Goal: Transaction & Acquisition: Book appointment/travel/reservation

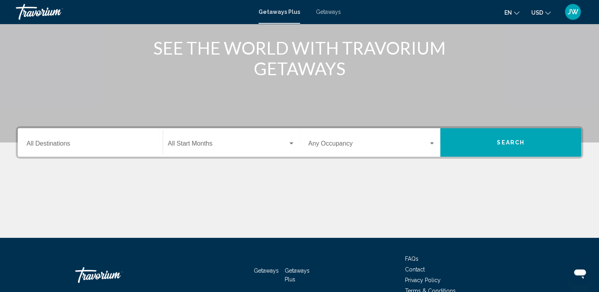
scroll to position [103, 0]
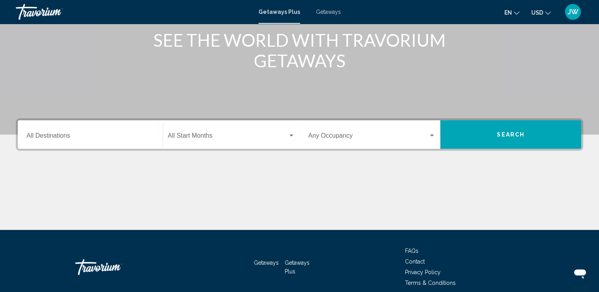
click at [188, 138] on span "Search widget" at bounding box center [228, 137] width 120 height 7
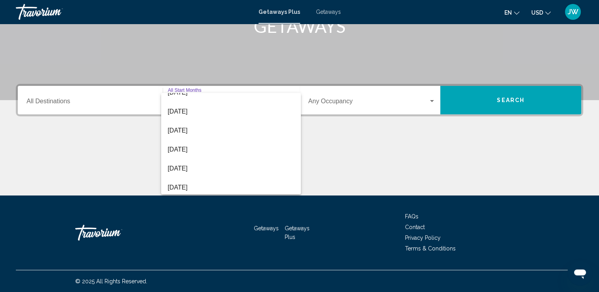
scroll to position [50, 0]
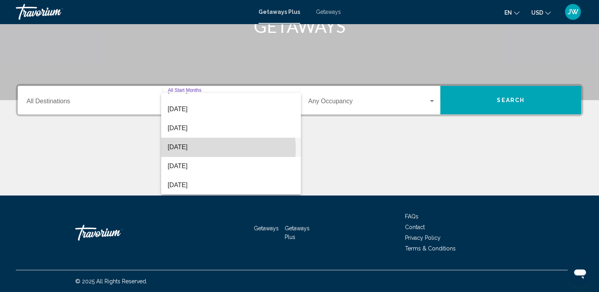
click at [193, 148] on span "[DATE]" at bounding box center [230, 147] width 127 height 19
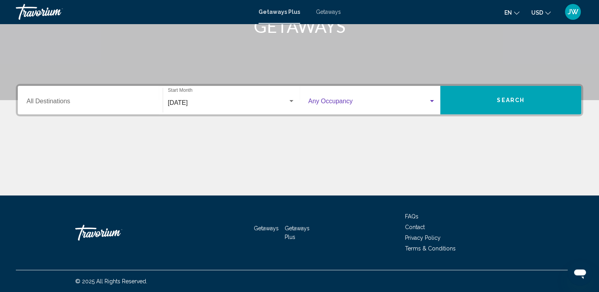
click at [366, 102] on span "Search widget" at bounding box center [368, 102] width 120 height 7
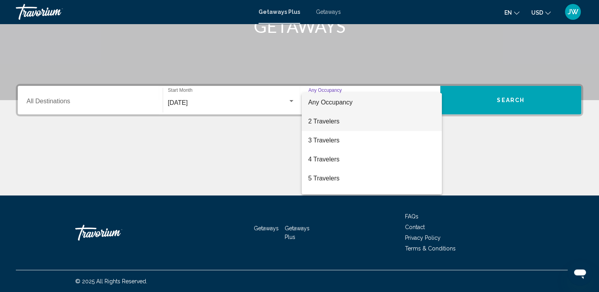
click at [327, 121] on span "2 Travelers" at bounding box center [371, 121] width 127 height 19
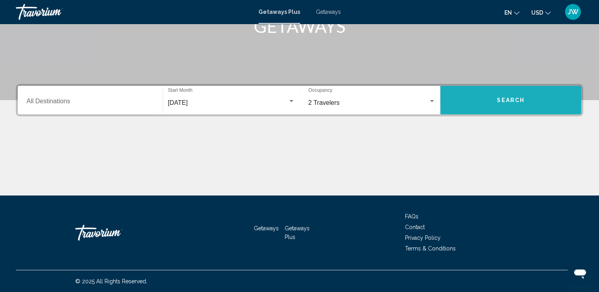
click at [506, 99] on span "Search" at bounding box center [511, 100] width 28 height 6
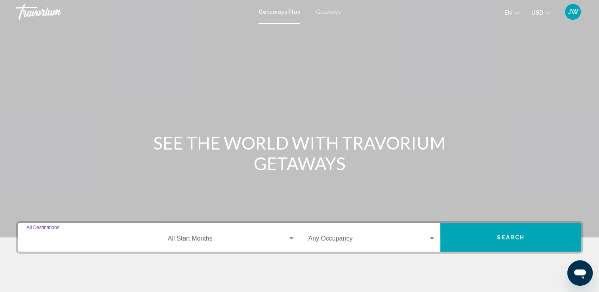
click at [63, 237] on input "Destination All Destinations" at bounding box center [90, 240] width 127 height 7
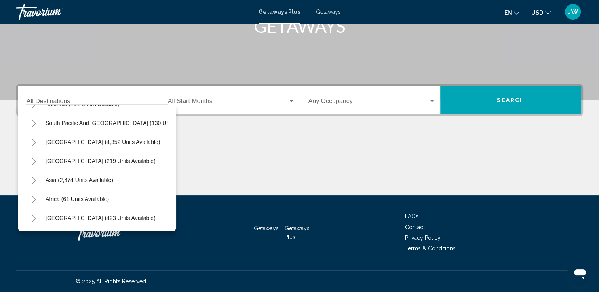
scroll to position [134, 0]
click at [79, 177] on span "Asia (2,474 units available)" at bounding box center [80, 180] width 68 height 6
type input "**********"
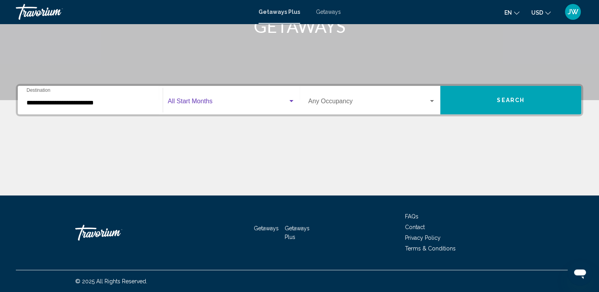
click at [196, 103] on span "Search widget" at bounding box center [228, 102] width 120 height 7
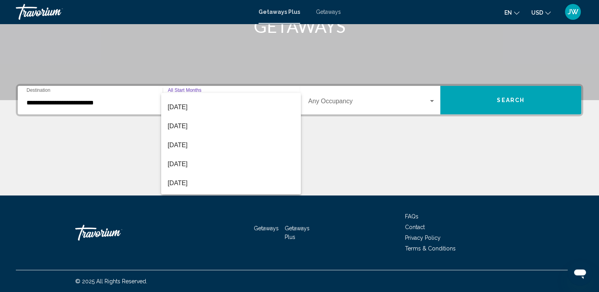
scroll to position [65, 0]
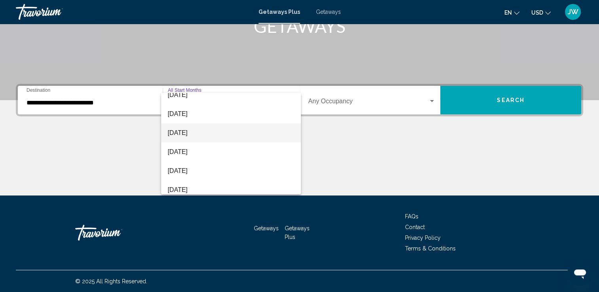
click at [200, 132] on span "[DATE]" at bounding box center [230, 133] width 127 height 19
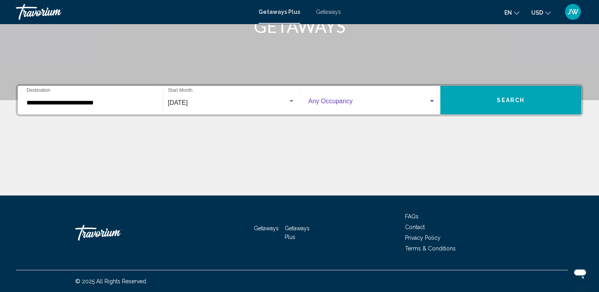
click at [427, 100] on span "Search widget" at bounding box center [368, 102] width 120 height 7
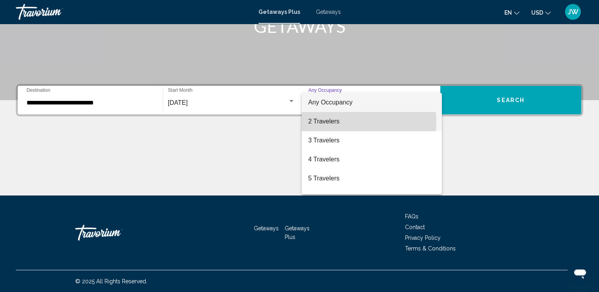
click at [320, 121] on span "2 Travelers" at bounding box center [371, 121] width 127 height 19
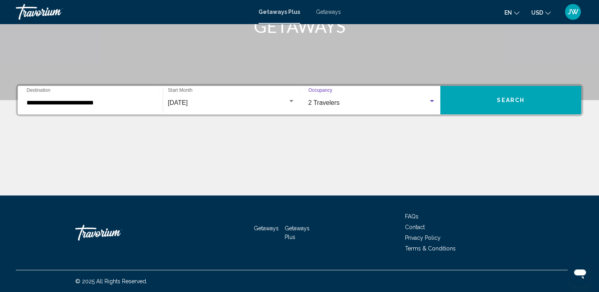
click at [509, 97] on span "Search" at bounding box center [511, 100] width 28 height 6
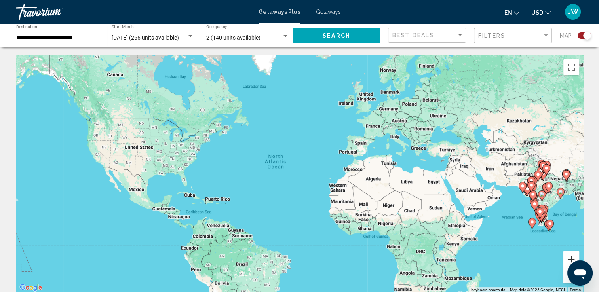
click at [571, 259] on button "Zoom in" at bounding box center [571, 259] width 16 height 16
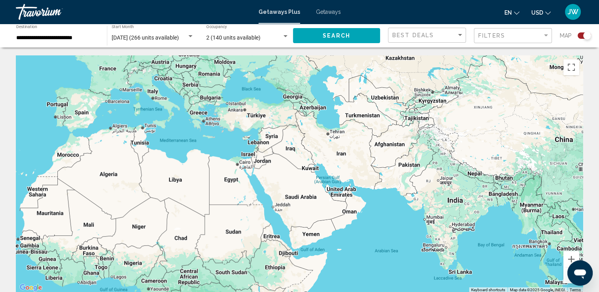
drag, startPoint x: 491, startPoint y: 203, endPoint x: 144, endPoint y: 190, distance: 346.7
click at [141, 192] on div "Main content" at bounding box center [299, 174] width 567 height 238
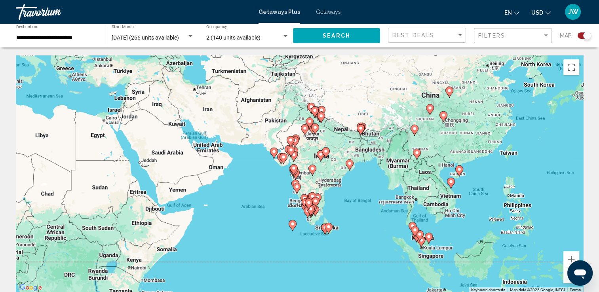
drag, startPoint x: 396, startPoint y: 203, endPoint x: 278, endPoint y: 161, distance: 125.2
click at [277, 160] on gmp-advanced-marker "Main content" at bounding box center [281, 159] width 8 height 12
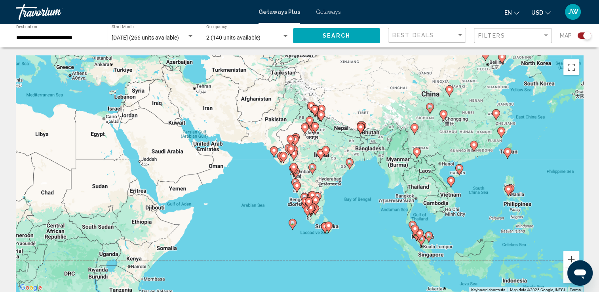
click at [570, 257] on button "Zoom in" at bounding box center [571, 259] width 16 height 16
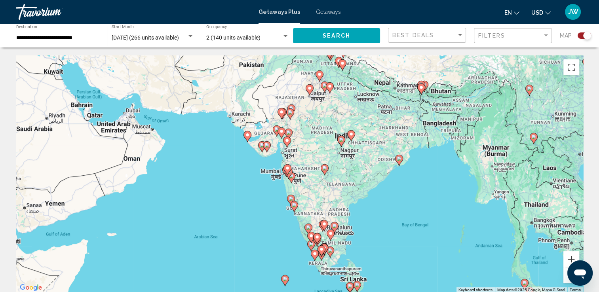
click at [570, 257] on button "Zoom in" at bounding box center [571, 259] width 16 height 16
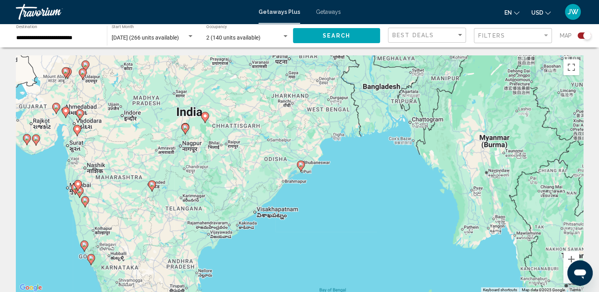
drag, startPoint x: 456, startPoint y: 221, endPoint x: 257, endPoint y: 234, distance: 199.5
click at [257, 234] on div "To activate drag with keyboard, press Alt + Enter. Once in keyboard drag state,…" at bounding box center [299, 174] width 567 height 238
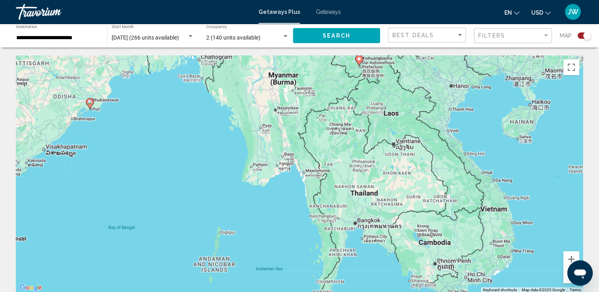
drag, startPoint x: 419, startPoint y: 224, endPoint x: 207, endPoint y: 161, distance: 221.5
click at [207, 161] on div "To activate drag with keyboard, press Alt + Enter. Once in keyboard drag state,…" at bounding box center [299, 174] width 567 height 238
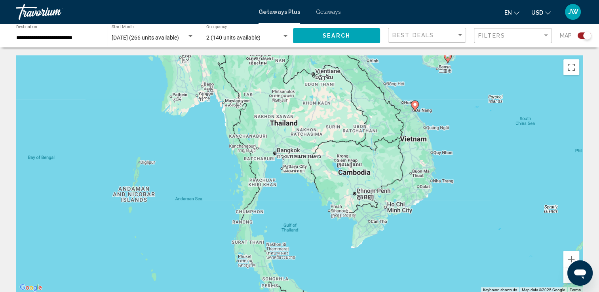
drag, startPoint x: 376, startPoint y: 182, endPoint x: 295, endPoint y: 110, distance: 108.5
click at [295, 110] on div "To activate drag with keyboard, press Alt + Enter. Once in keyboard drag state,…" at bounding box center [299, 174] width 567 height 238
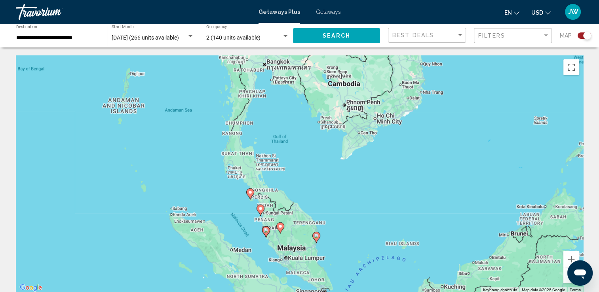
drag, startPoint x: 318, startPoint y: 230, endPoint x: 307, endPoint y: 139, distance: 91.3
click at [307, 139] on div "To activate drag with keyboard, press Alt + Enter. Once in keyboard drag state,…" at bounding box center [299, 174] width 567 height 238
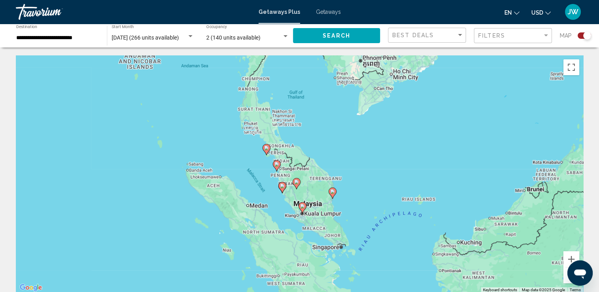
drag, startPoint x: 329, startPoint y: 202, endPoint x: 346, endPoint y: 156, distance: 48.3
click at [346, 156] on div "To activate drag with keyboard, press Alt + Enter. Once in keyboard drag state,…" at bounding box center [299, 174] width 567 height 238
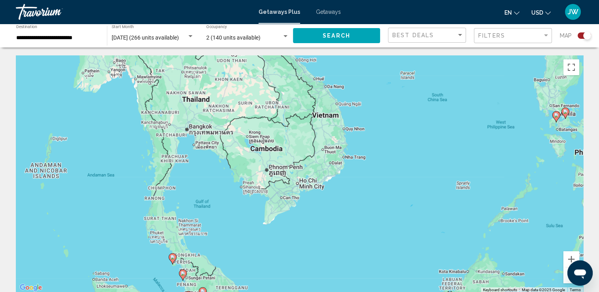
drag, startPoint x: 323, startPoint y: 171, endPoint x: 226, endPoint y: 283, distance: 148.5
click at [228, 281] on div "To activate drag with keyboard, press Alt + Enter. Once in keyboard drag state,…" at bounding box center [299, 174] width 567 height 238
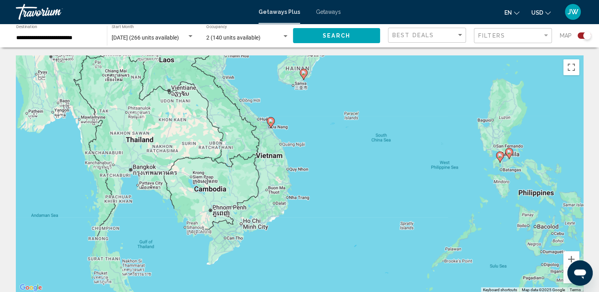
drag, startPoint x: 409, startPoint y: 175, endPoint x: 356, endPoint y: 212, distance: 64.8
click at [356, 212] on div "To activate drag with keyboard, press Alt + Enter. Once in keyboard drag state,…" at bounding box center [299, 174] width 567 height 238
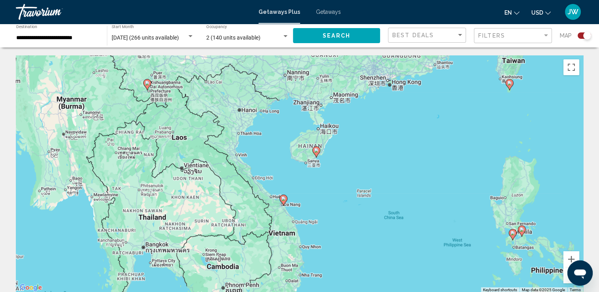
drag, startPoint x: 299, startPoint y: 124, endPoint x: 374, endPoint y: 192, distance: 100.6
click at [317, 202] on div "To activate drag with keyboard, press Alt + Enter. Once in keyboard drag state,…" at bounding box center [299, 174] width 567 height 238
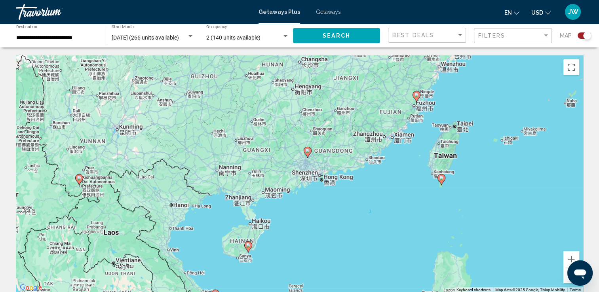
drag, startPoint x: 468, startPoint y: 139, endPoint x: 378, endPoint y: 235, distance: 131.4
click at [378, 235] on div "To activate drag with keyboard, press Alt + Enter. Once in keyboard drag state,…" at bounding box center [299, 174] width 567 height 238
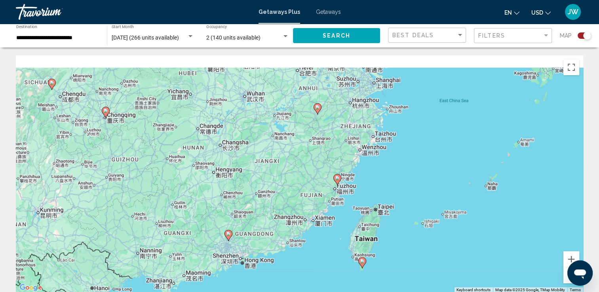
drag, startPoint x: 412, startPoint y: 167, endPoint x: 331, endPoint y: 267, distance: 128.9
click at [331, 265] on div "To activate drag with keyboard, press Alt + Enter. Once in keyboard drag state,…" at bounding box center [299, 174] width 567 height 238
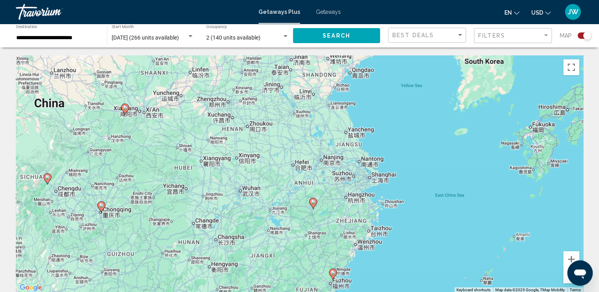
drag, startPoint x: 445, startPoint y: 153, endPoint x: 441, endPoint y: 235, distance: 82.1
click at [442, 234] on div "To activate drag with keyboard, press Alt + Enter. Once in keyboard drag state,…" at bounding box center [299, 174] width 567 height 238
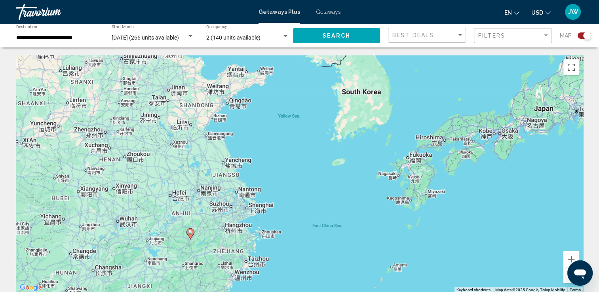
drag, startPoint x: 418, startPoint y: 142, endPoint x: 297, endPoint y: 172, distance: 125.7
click at [297, 172] on div "To activate drag with keyboard, press Alt + Enter. Once in keyboard drag state,…" at bounding box center [299, 174] width 567 height 238
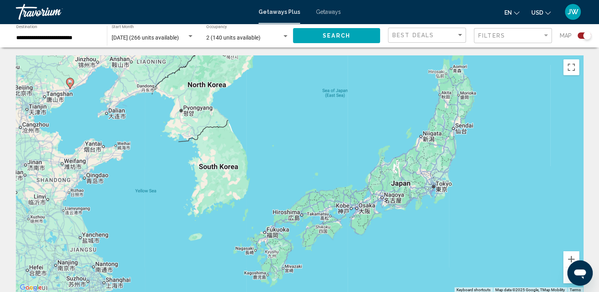
drag, startPoint x: 548, startPoint y: 181, endPoint x: 404, endPoint y: 256, distance: 162.4
click at [404, 256] on div "To activate drag with keyboard, press Alt + Enter. Once in keyboard drag state,…" at bounding box center [299, 174] width 567 height 238
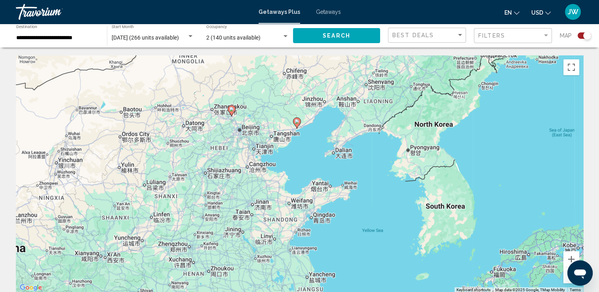
drag, startPoint x: 379, startPoint y: 234, endPoint x: 606, endPoint y: 275, distance: 230.4
click at [599, 275] on html "**********" at bounding box center [299, 146] width 599 height 292
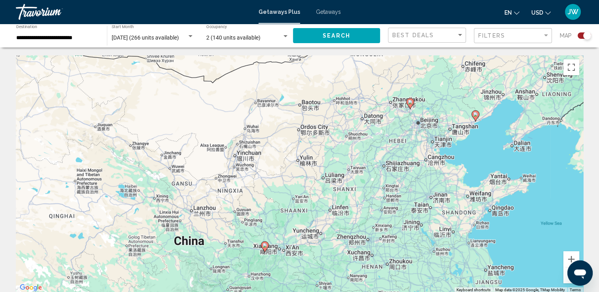
drag, startPoint x: 298, startPoint y: 152, endPoint x: 476, endPoint y: 146, distance: 178.7
click at [476, 146] on div "To activate drag with keyboard, press Alt + Enter. Once in keyboard drag state,…" at bounding box center [299, 174] width 567 height 238
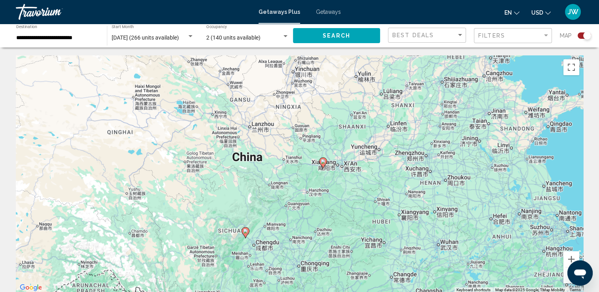
drag, startPoint x: 302, startPoint y: 243, endPoint x: 375, endPoint y: 136, distance: 128.9
click at [374, 136] on div "To activate drag with keyboard, press Alt + Enter. Once in keyboard drag state,…" at bounding box center [299, 174] width 567 height 238
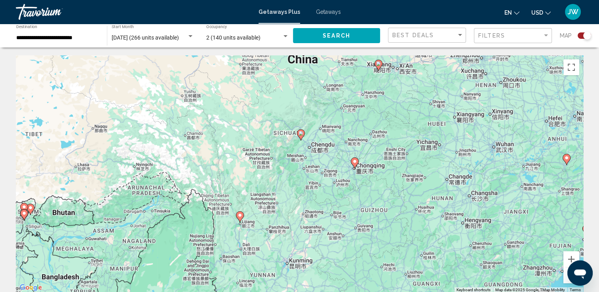
drag, startPoint x: 284, startPoint y: 251, endPoint x: 325, endPoint y: 179, distance: 82.5
click at [325, 179] on div "To activate drag with keyboard, press Alt + Enter. Once in keyboard drag state,…" at bounding box center [299, 174] width 567 height 238
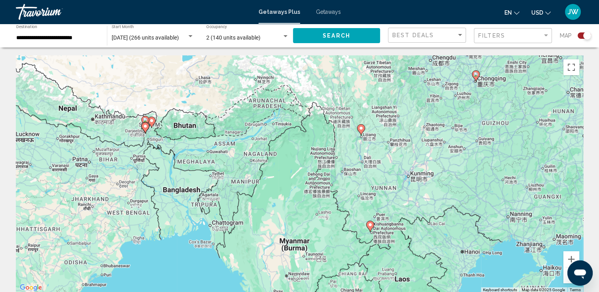
drag, startPoint x: 175, startPoint y: 247, endPoint x: 282, endPoint y: 176, distance: 128.8
click at [282, 176] on div "To activate drag with keyboard, press Alt + Enter. Once in keyboard drag state,…" at bounding box center [299, 174] width 567 height 238
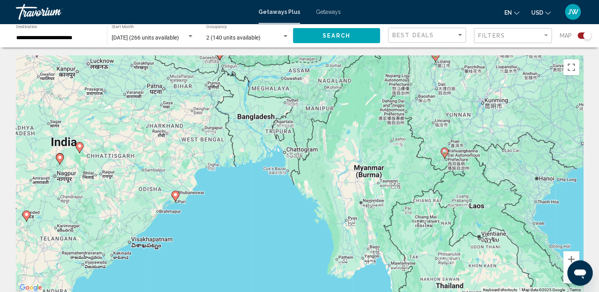
drag, startPoint x: 169, startPoint y: 201, endPoint x: 253, endPoint y: 124, distance: 114.1
click at [253, 122] on div "To activate drag with keyboard, press Alt + Enter. Once in keyboard drag state,…" at bounding box center [299, 174] width 567 height 238
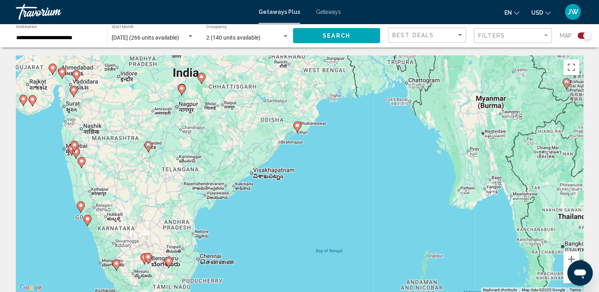
drag, startPoint x: 209, startPoint y: 221, endPoint x: 320, endPoint y: 156, distance: 128.6
click at [320, 156] on div "To activate drag with keyboard, press Alt + Enter. Once in keyboard drag state,…" at bounding box center [299, 174] width 567 height 238
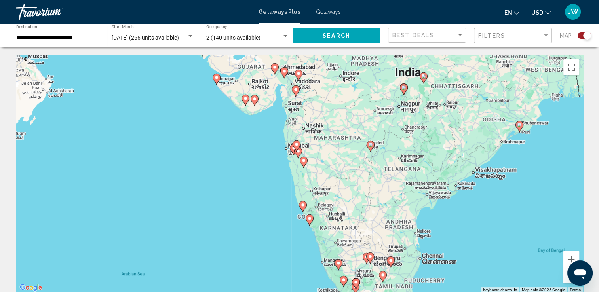
drag, startPoint x: 297, startPoint y: 226, endPoint x: 533, endPoint y: 224, distance: 235.6
click at [533, 224] on div "To activate drag with keyboard, press Alt + Enter. Once in keyboard drag state,…" at bounding box center [299, 174] width 567 height 238
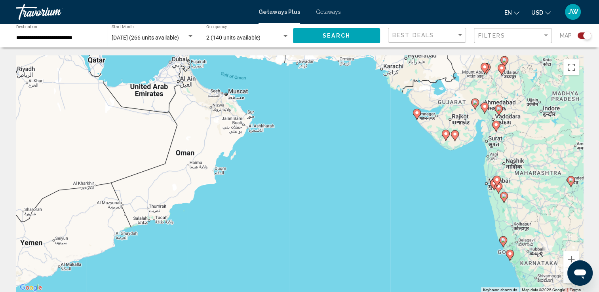
drag, startPoint x: 217, startPoint y: 202, endPoint x: 409, endPoint y: 238, distance: 195.0
click at [409, 238] on div "To activate drag with keyboard, press Alt + Enter. Once in keyboard drag state,…" at bounding box center [299, 174] width 567 height 238
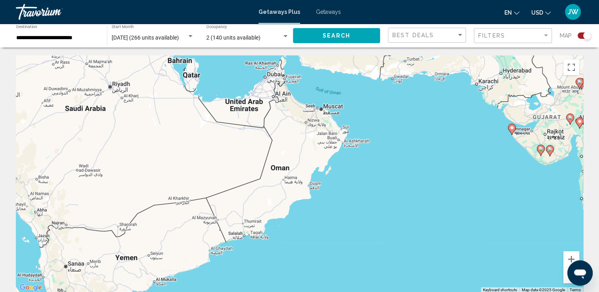
drag, startPoint x: 360, startPoint y: 181, endPoint x: 468, endPoint y: 191, distance: 107.8
click at [468, 190] on div "To activate drag with keyboard, press Alt + Enter. Once in keyboard drag state,…" at bounding box center [299, 174] width 567 height 238
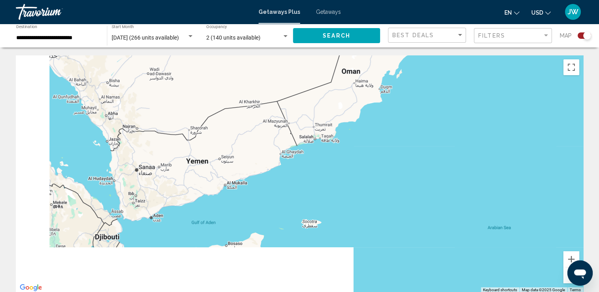
drag, startPoint x: 304, startPoint y: 268, endPoint x: 357, endPoint y: 179, distance: 103.7
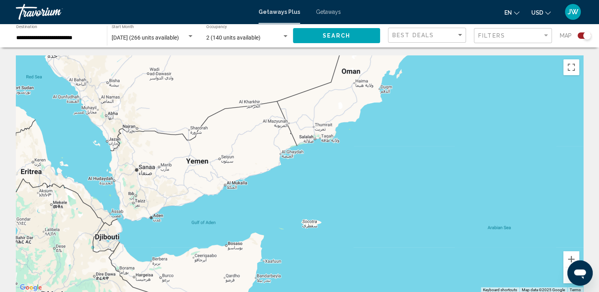
click at [357, 179] on div "To activate drag with keyboard, press Alt + Enter. Once in keyboard drag state,…" at bounding box center [299, 174] width 567 height 238
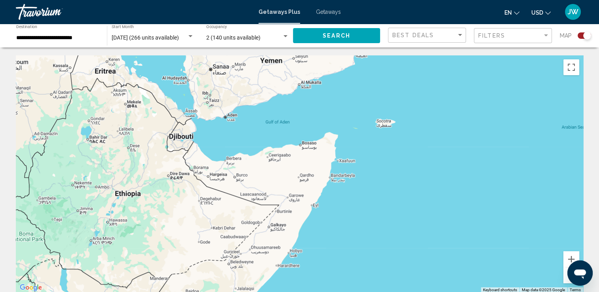
drag, startPoint x: 268, startPoint y: 210, endPoint x: 342, endPoint y: 109, distance: 125.3
click at [342, 109] on div "To activate drag with keyboard, press Alt + Enter. Once in keyboard drag state,…" at bounding box center [299, 174] width 567 height 238
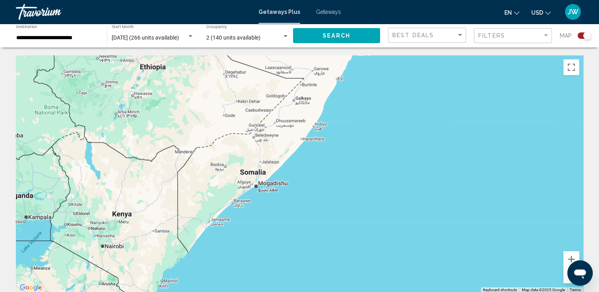
drag, startPoint x: 347, startPoint y: 238, endPoint x: 350, endPoint y: 136, distance: 102.6
click at [372, 112] on div "Main content" at bounding box center [299, 174] width 567 height 238
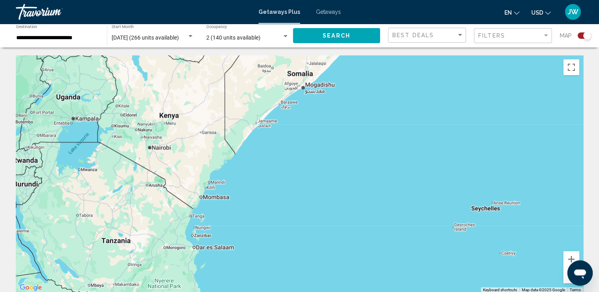
drag, startPoint x: 242, startPoint y: 251, endPoint x: 303, endPoint y: 138, distance: 128.6
click at [303, 138] on div "Main content" at bounding box center [299, 174] width 567 height 238
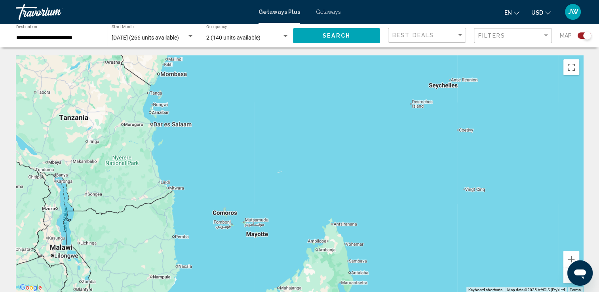
drag, startPoint x: 266, startPoint y: 254, endPoint x: 204, endPoint y: 150, distance: 121.6
click at [204, 150] on div "Main content" at bounding box center [299, 174] width 567 height 238
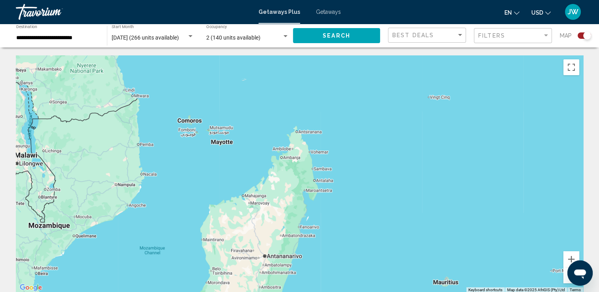
drag, startPoint x: 314, startPoint y: 230, endPoint x: 274, endPoint y: 141, distance: 97.8
click at [275, 139] on div "Main content" at bounding box center [299, 174] width 567 height 238
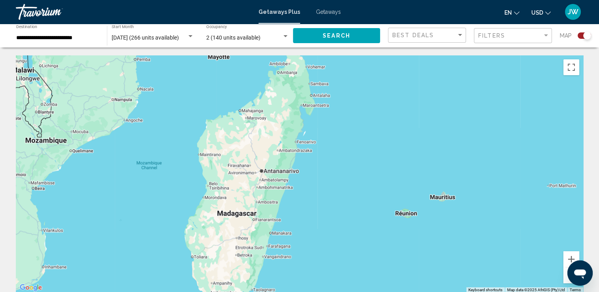
drag, startPoint x: 210, startPoint y: 225, endPoint x: 207, endPoint y: 140, distance: 85.2
click at [207, 140] on div "Main content" at bounding box center [299, 174] width 567 height 238
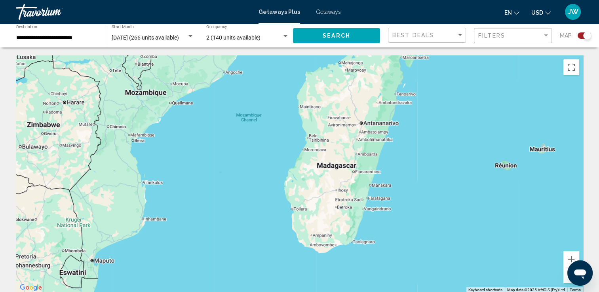
drag, startPoint x: 103, startPoint y: 222, endPoint x: 211, endPoint y: 164, distance: 123.1
click at [211, 164] on div "Main content" at bounding box center [299, 174] width 567 height 238
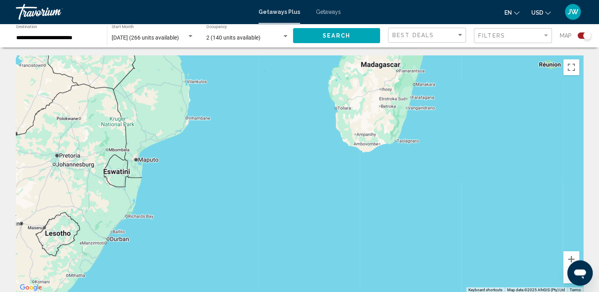
drag, startPoint x: 143, startPoint y: 271, endPoint x: 171, endPoint y: 185, distance: 90.3
click at [177, 179] on div "Main content" at bounding box center [299, 174] width 567 height 238
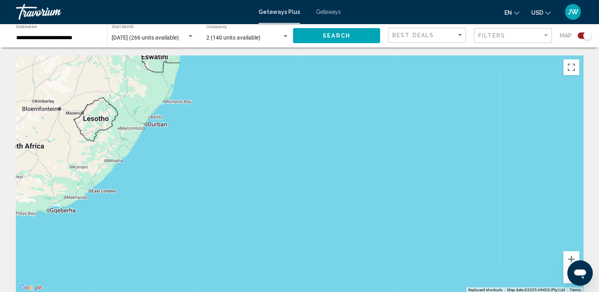
drag, startPoint x: 145, startPoint y: 252, endPoint x: 184, endPoint y: 136, distance: 121.8
click at [184, 136] on div "Main content" at bounding box center [299, 174] width 567 height 238
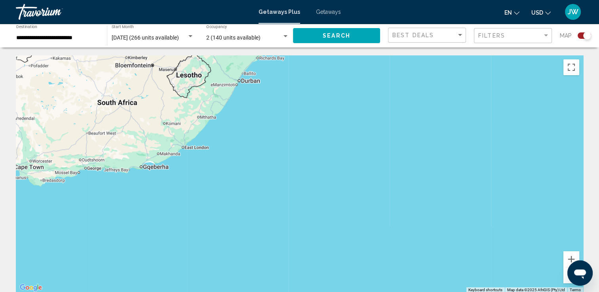
drag, startPoint x: 127, startPoint y: 217, endPoint x: 219, endPoint y: 174, distance: 101.3
click at [219, 174] on div "Main content" at bounding box center [299, 174] width 567 height 238
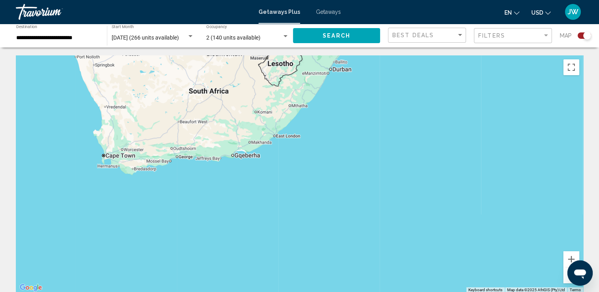
drag, startPoint x: 109, startPoint y: 205, endPoint x: 202, endPoint y: 193, distance: 93.1
click at [202, 193] on div "Main content" at bounding box center [299, 174] width 567 height 238
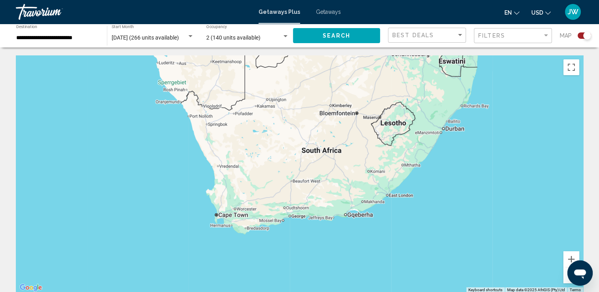
drag, startPoint x: 83, startPoint y: 196, endPoint x: 197, endPoint y: 256, distance: 128.2
click at [197, 256] on div "Main content" at bounding box center [299, 174] width 567 height 238
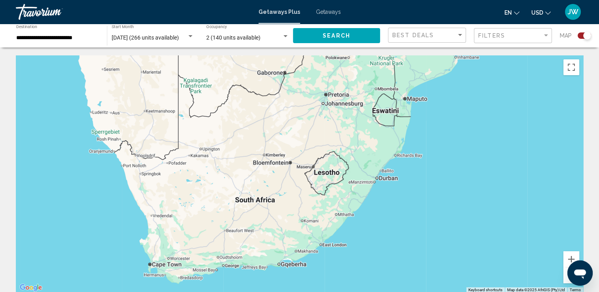
drag, startPoint x: 153, startPoint y: 164, endPoint x: 87, endPoint y: 215, distance: 83.9
click at [87, 215] on div "Main content" at bounding box center [299, 174] width 567 height 238
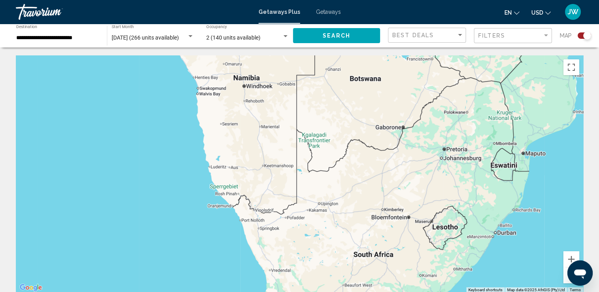
drag, startPoint x: 46, startPoint y: 202, endPoint x: 166, endPoint y: 260, distance: 133.3
click at [166, 259] on div "Main content" at bounding box center [299, 174] width 567 height 238
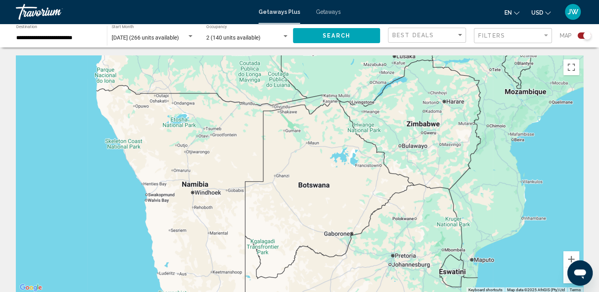
drag, startPoint x: 126, startPoint y: 176, endPoint x: 74, endPoint y: 282, distance: 118.3
click at [74, 282] on div "Main content" at bounding box center [299, 174] width 567 height 238
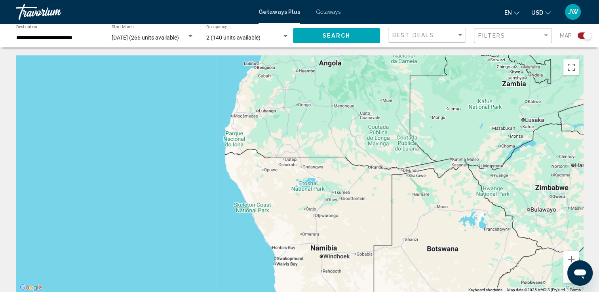
drag, startPoint x: 49, startPoint y: 248, endPoint x: 179, endPoint y: 312, distance: 144.5
click at [179, 292] on html "**********" at bounding box center [299, 146] width 599 height 292
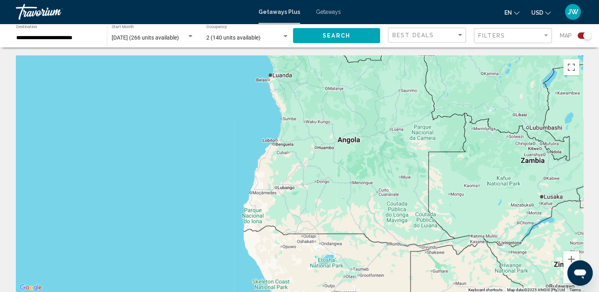
drag, startPoint x: 231, startPoint y: 234, endPoint x: 250, endPoint y: 312, distance: 80.3
click at [250, 292] on html "**********" at bounding box center [299, 146] width 599 height 292
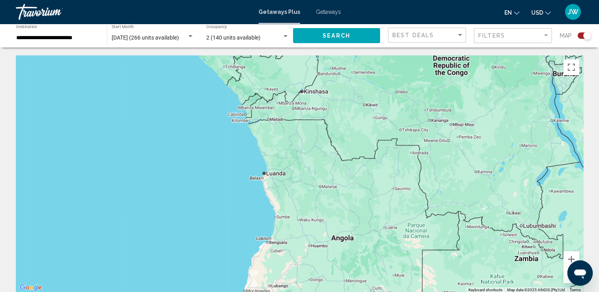
drag, startPoint x: 195, startPoint y: 202, endPoint x: 188, endPoint y: 300, distance: 98.4
click at [188, 292] on html "**********" at bounding box center [299, 146] width 599 height 292
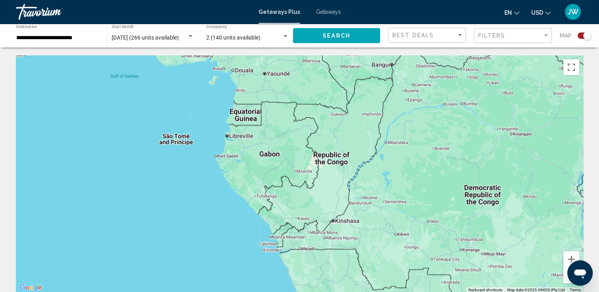
drag, startPoint x: 192, startPoint y: 182, endPoint x: 223, endPoint y: 312, distance: 134.1
click at [223, 292] on html "**********" at bounding box center [299, 146] width 599 height 292
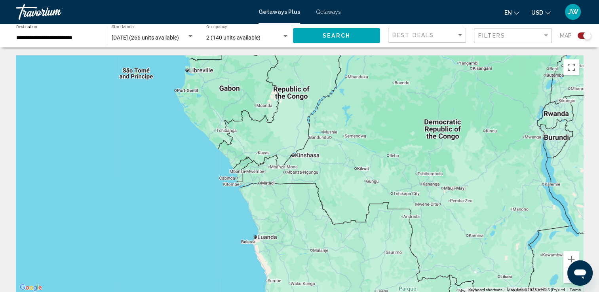
drag, startPoint x: 175, startPoint y: 213, endPoint x: 135, endPoint y: 148, distance: 75.9
click at [135, 148] on div "Main content" at bounding box center [299, 174] width 567 height 238
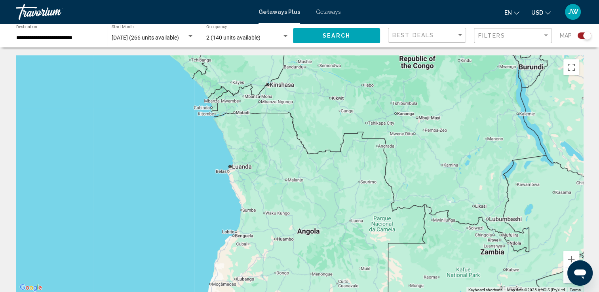
drag, startPoint x: 187, startPoint y: 248, endPoint x: 161, endPoint y: 175, distance: 76.9
click at [161, 175] on div "Main content" at bounding box center [299, 174] width 567 height 238
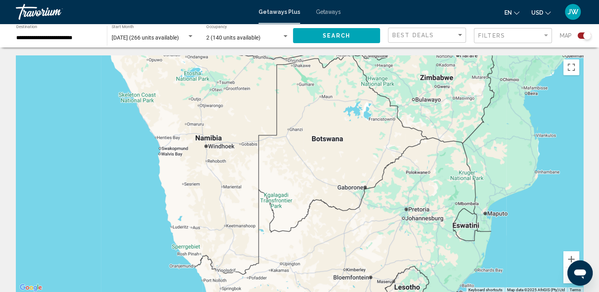
drag, startPoint x: 210, startPoint y: 250, endPoint x: 117, endPoint y: -29, distance: 293.5
click at [117, 0] on html "**********" at bounding box center [299, 146] width 599 height 292
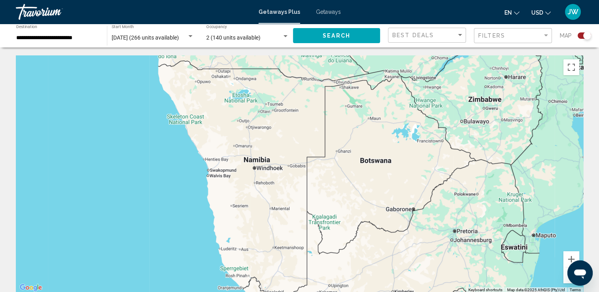
drag, startPoint x: 169, startPoint y: 167, endPoint x: 217, endPoint y: 187, distance: 52.4
click at [217, 187] on div "Main content" at bounding box center [299, 174] width 567 height 238
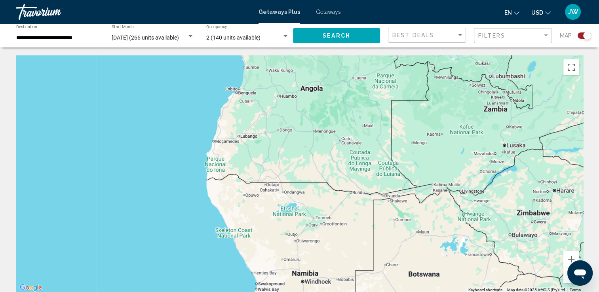
drag, startPoint x: 102, startPoint y: 115, endPoint x: 153, endPoint y: 235, distance: 130.5
click at [153, 235] on div "Main content" at bounding box center [299, 174] width 567 height 238
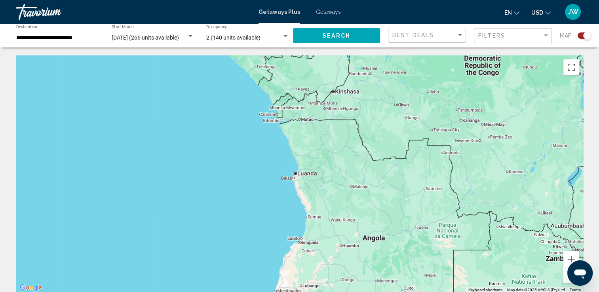
drag, startPoint x: 141, startPoint y: 129, endPoint x: 200, endPoint y: 274, distance: 156.7
click at [200, 274] on div "Main content" at bounding box center [299, 174] width 567 height 238
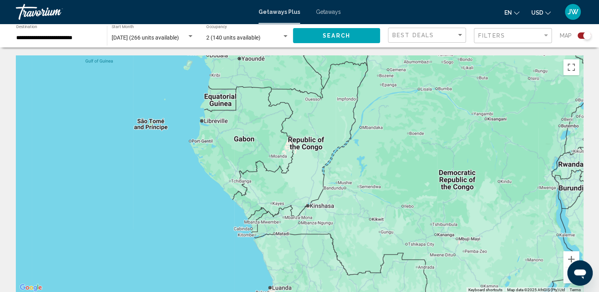
drag, startPoint x: 209, startPoint y: 136, endPoint x: 184, endPoint y: 250, distance: 117.1
click at [184, 250] on div "Main content" at bounding box center [299, 174] width 567 height 238
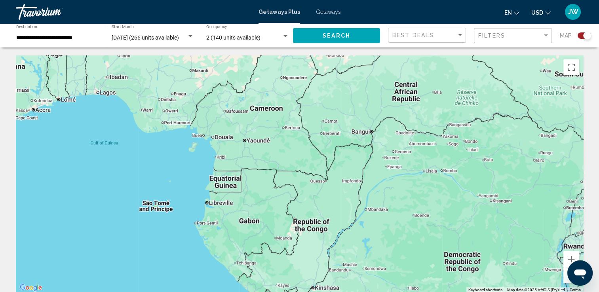
drag, startPoint x: 179, startPoint y: 171, endPoint x: 184, endPoint y: 255, distance: 83.3
click at [184, 255] on div "Main content" at bounding box center [299, 174] width 567 height 238
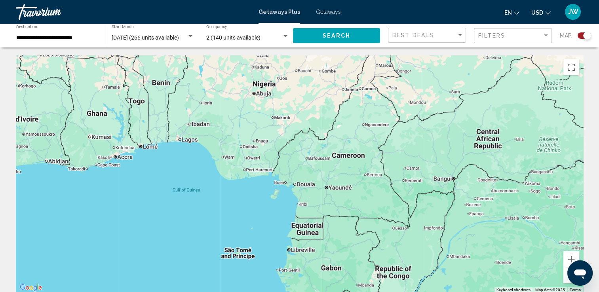
drag, startPoint x: 185, startPoint y: 174, endPoint x: 268, endPoint y: 221, distance: 95.6
click at [268, 221] on div "Main content" at bounding box center [299, 174] width 567 height 238
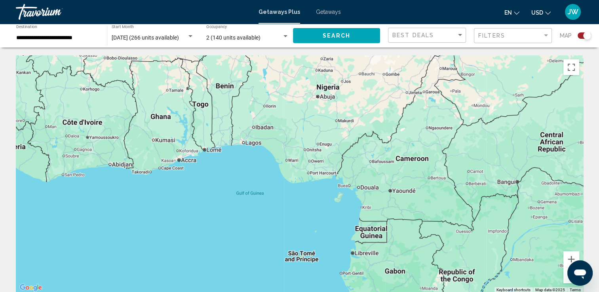
drag, startPoint x: 169, startPoint y: 167, endPoint x: 233, endPoint y: 170, distance: 64.6
click at [233, 170] on div "Main content" at bounding box center [299, 174] width 567 height 238
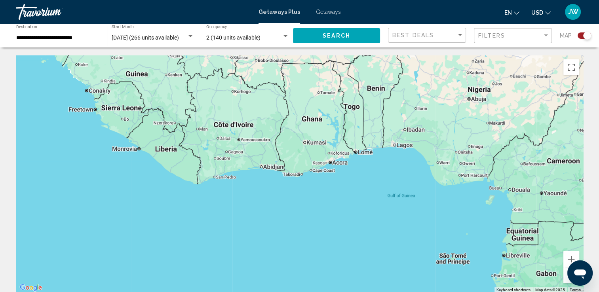
drag, startPoint x: 177, startPoint y: 177, endPoint x: 328, endPoint y: 179, distance: 150.5
click at [328, 179] on div "Main content" at bounding box center [299, 174] width 567 height 238
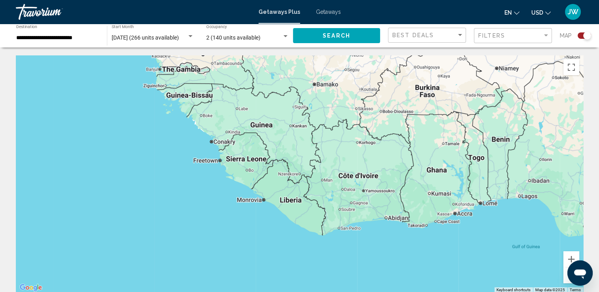
drag, startPoint x: 146, startPoint y: 185, endPoint x: 271, endPoint y: 238, distance: 135.9
click at [271, 238] on div "Main content" at bounding box center [299, 174] width 567 height 238
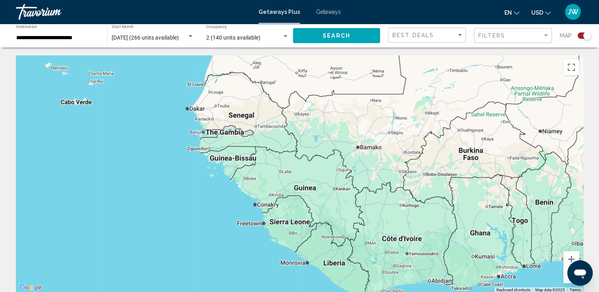
drag, startPoint x: 180, startPoint y: 163, endPoint x: 223, endPoint y: 226, distance: 76.3
click at [223, 226] on div "Main content" at bounding box center [299, 174] width 567 height 238
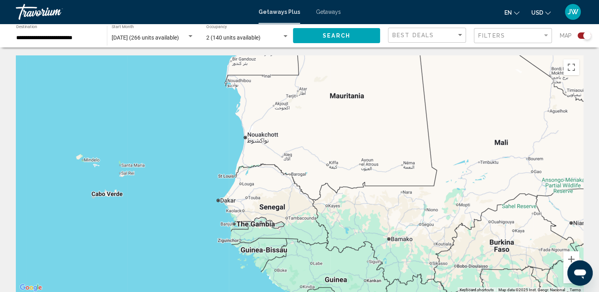
drag, startPoint x: 150, startPoint y: 135, endPoint x: 182, endPoint y: 229, distance: 98.7
click at [182, 229] on div "Main content" at bounding box center [299, 174] width 567 height 238
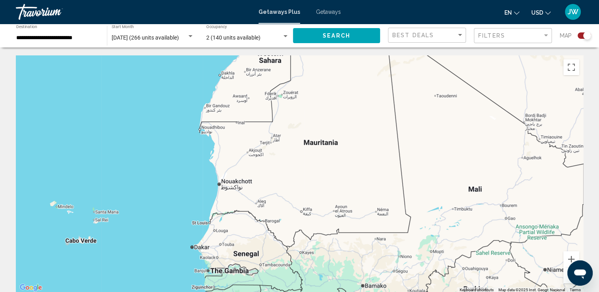
drag, startPoint x: 197, startPoint y: 145, endPoint x: 171, endPoint y: 192, distance: 54.4
click at [171, 192] on div "Main content" at bounding box center [299, 174] width 567 height 238
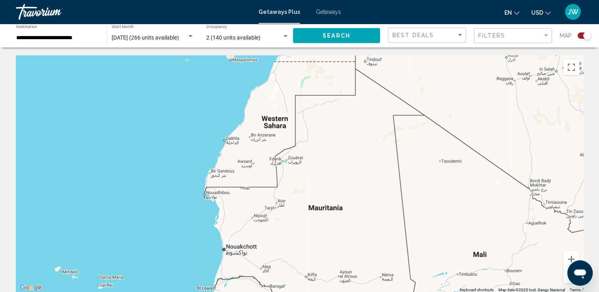
drag, startPoint x: 168, startPoint y: 131, endPoint x: 173, endPoint y: 196, distance: 65.1
click at [173, 197] on div "Main content" at bounding box center [299, 174] width 567 height 238
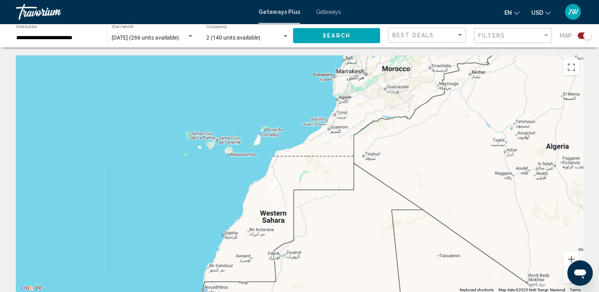
drag, startPoint x: 174, startPoint y: 127, endPoint x: 172, endPoint y: 223, distance: 95.4
click at [172, 223] on div "Main content" at bounding box center [299, 174] width 567 height 238
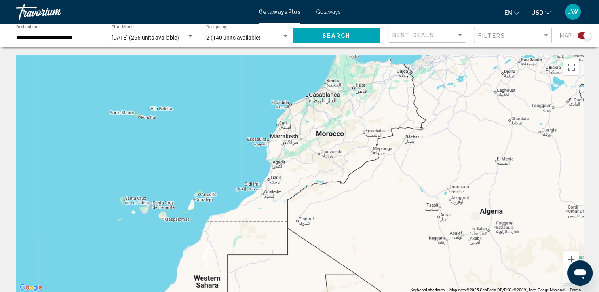
drag, startPoint x: 248, startPoint y: 151, endPoint x: 181, endPoint y: 217, distance: 94.1
click at [181, 217] on div "Main content" at bounding box center [299, 174] width 567 height 238
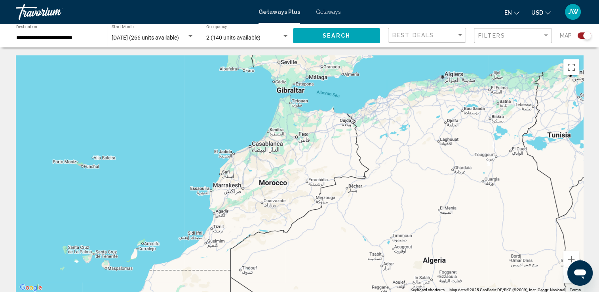
drag, startPoint x: 240, startPoint y: 145, endPoint x: 182, endPoint y: 194, distance: 76.1
click at [182, 194] on div "Main content" at bounding box center [299, 174] width 567 height 238
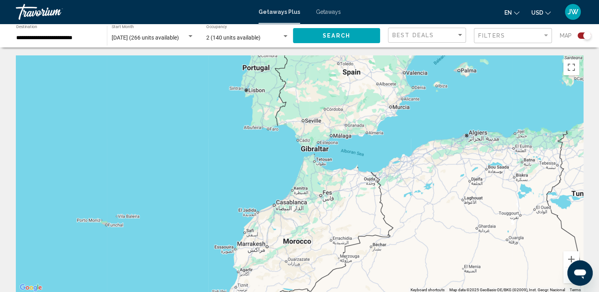
drag, startPoint x: 198, startPoint y: 115, endPoint x: 230, endPoint y: 167, distance: 61.2
click at [223, 175] on div "Main content" at bounding box center [299, 174] width 567 height 238
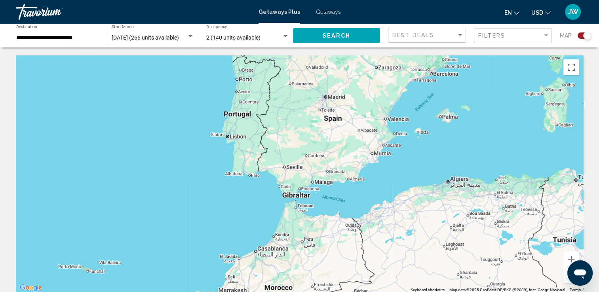
drag, startPoint x: 234, startPoint y: 137, endPoint x: 213, endPoint y: 184, distance: 51.9
click at [213, 184] on div "Main content" at bounding box center [299, 174] width 567 height 238
click at [570, 258] on button "Zoom in" at bounding box center [571, 259] width 16 height 16
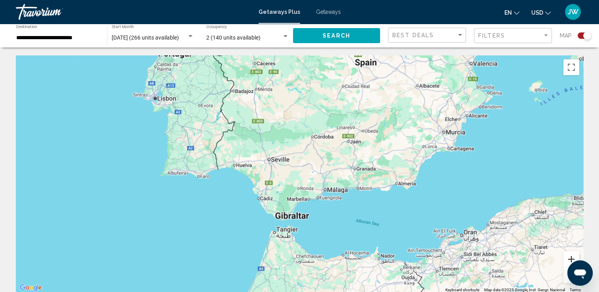
click at [570, 258] on button "Zoom in" at bounding box center [571, 259] width 16 height 16
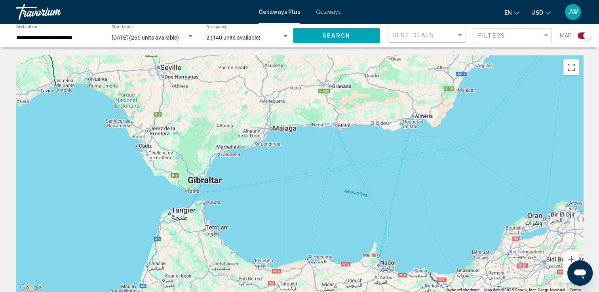
drag, startPoint x: 382, startPoint y: 249, endPoint x: 301, endPoint y: 170, distance: 112.8
click at [301, 170] on div "Main content" at bounding box center [299, 174] width 567 height 238
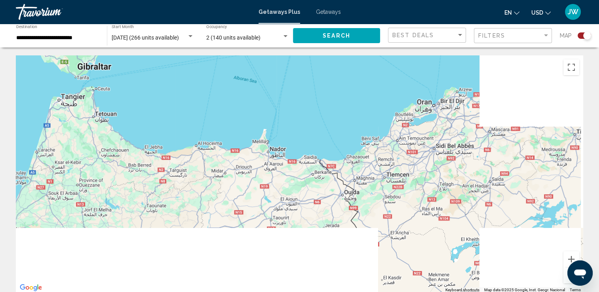
drag, startPoint x: 441, startPoint y: 219, endPoint x: 330, endPoint y: 105, distance: 159.0
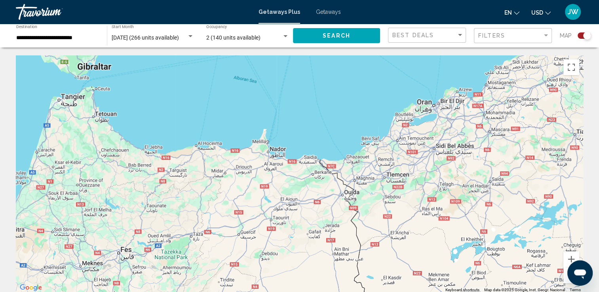
click at [330, 105] on div "Main content" at bounding box center [299, 174] width 567 height 238
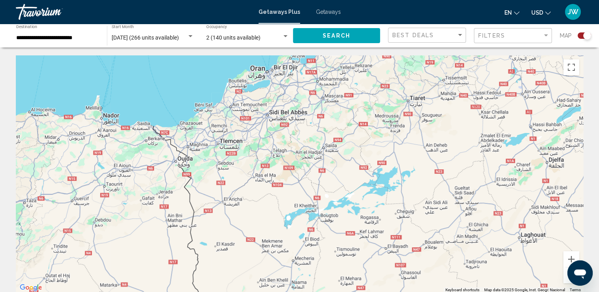
drag, startPoint x: 410, startPoint y: 200, endPoint x: 242, endPoint y: 166, distance: 171.2
click at [242, 166] on div "Main content" at bounding box center [299, 174] width 567 height 238
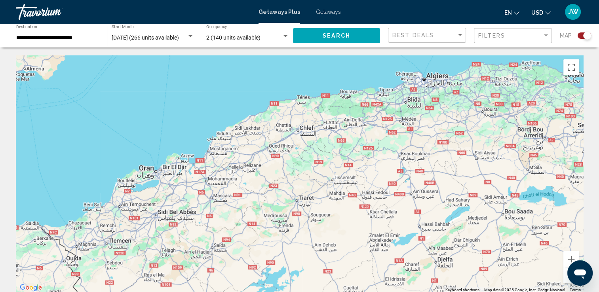
drag, startPoint x: 447, startPoint y: 151, endPoint x: 333, endPoint y: 254, distance: 153.1
click at [333, 254] on div "Main content" at bounding box center [299, 174] width 567 height 238
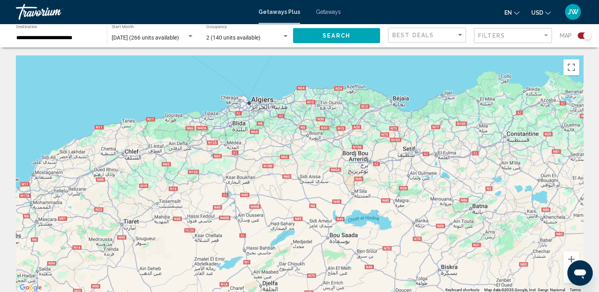
drag, startPoint x: 456, startPoint y: 176, endPoint x: 282, endPoint y: 198, distance: 175.5
click at [282, 198] on div "Main content" at bounding box center [299, 174] width 567 height 238
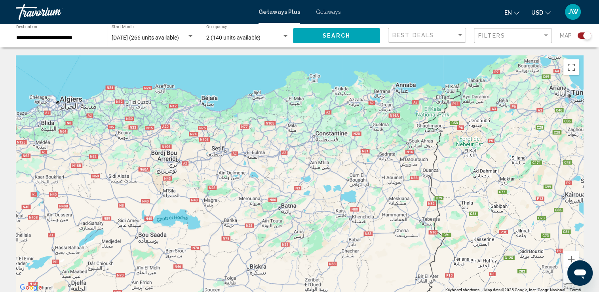
drag, startPoint x: 495, startPoint y: 184, endPoint x: 301, endPoint y: 183, distance: 194.0
click at [301, 183] on div "Main content" at bounding box center [299, 174] width 567 height 238
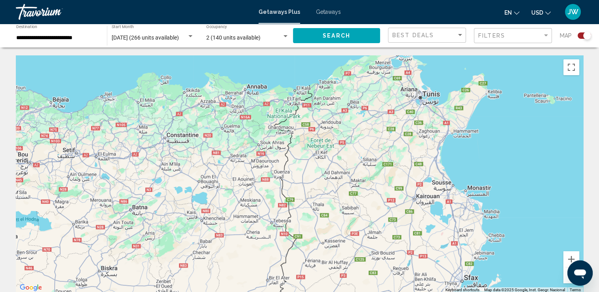
drag, startPoint x: 545, startPoint y: 141, endPoint x: 391, endPoint y: 131, distance: 154.3
click at [391, 131] on div "Main content" at bounding box center [299, 174] width 567 height 238
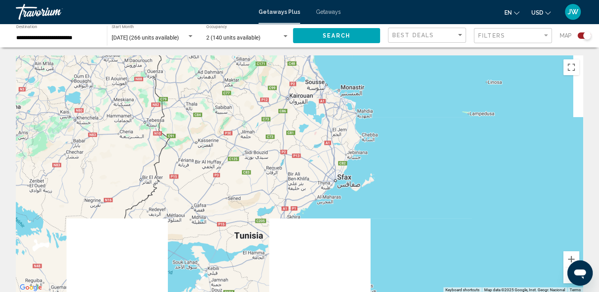
drag, startPoint x: 484, startPoint y: 181, endPoint x: 359, endPoint y: 91, distance: 153.4
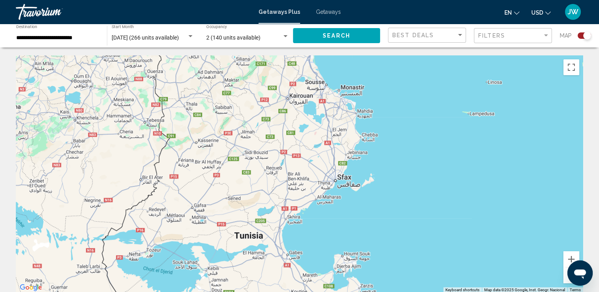
click at [359, 91] on div "Main content" at bounding box center [299, 174] width 567 height 238
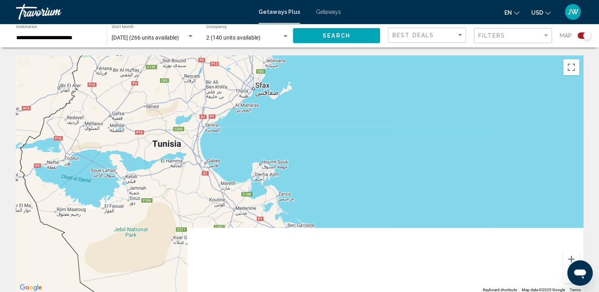
drag, startPoint x: 427, startPoint y: 184, endPoint x: 342, endPoint y: 85, distance: 130.3
click at [342, 85] on div "Main content" at bounding box center [299, 174] width 567 height 238
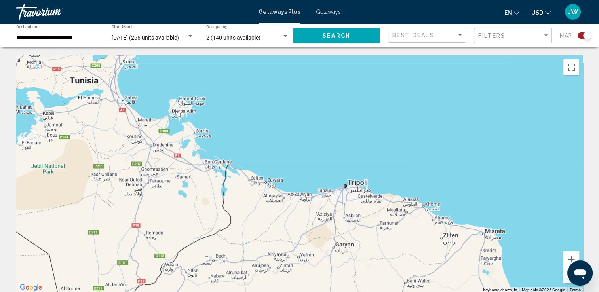
drag, startPoint x: 431, startPoint y: 188, endPoint x: 352, endPoint y: 131, distance: 97.6
click at [348, 130] on div "Main content" at bounding box center [299, 174] width 567 height 238
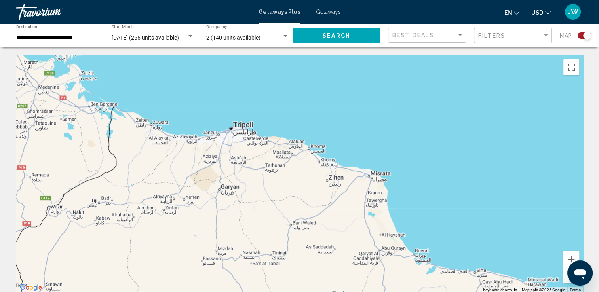
drag, startPoint x: 456, startPoint y: 224, endPoint x: 340, endPoint y: 165, distance: 129.6
click at [340, 165] on div "Main content" at bounding box center [299, 174] width 567 height 238
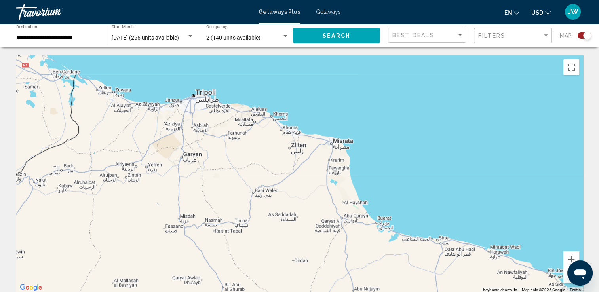
drag, startPoint x: 437, startPoint y: 222, endPoint x: 389, endPoint y: 183, distance: 61.8
click at [390, 183] on div "Main content" at bounding box center [299, 174] width 567 height 238
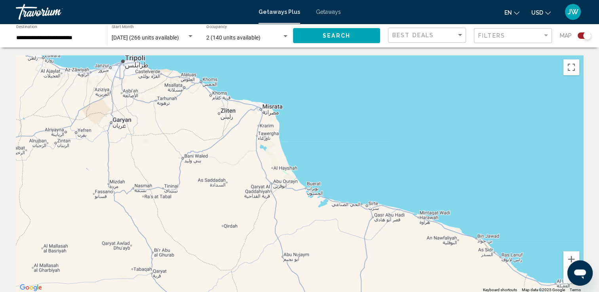
drag, startPoint x: 473, startPoint y: 232, endPoint x: 322, endPoint y: 170, distance: 162.6
click at [323, 172] on div "Main content" at bounding box center [299, 174] width 567 height 238
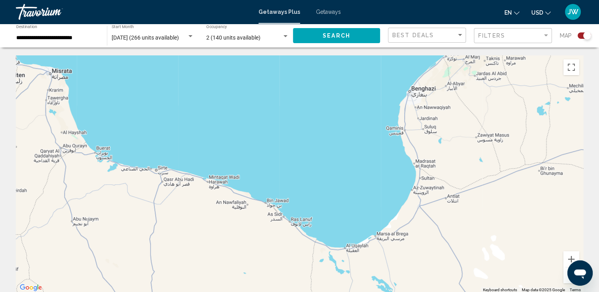
drag, startPoint x: 424, startPoint y: 201, endPoint x: 358, endPoint y: 247, distance: 81.1
click at [358, 247] on div "Main content" at bounding box center [299, 174] width 567 height 238
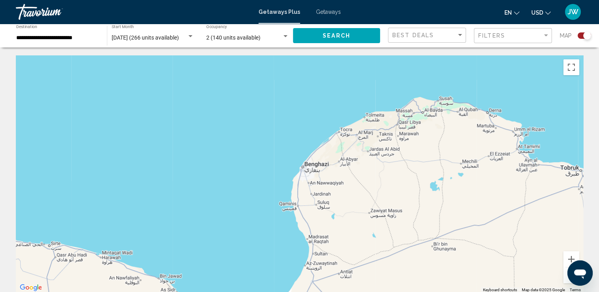
drag, startPoint x: 458, startPoint y: 164, endPoint x: 366, endPoint y: 218, distance: 106.5
click at [366, 218] on div "Main content" at bounding box center [299, 174] width 567 height 238
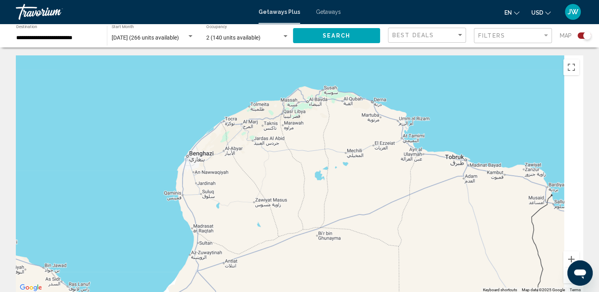
drag, startPoint x: 443, startPoint y: 170, endPoint x: 325, endPoint y: 157, distance: 119.1
click at [325, 157] on div "Main content" at bounding box center [299, 174] width 567 height 238
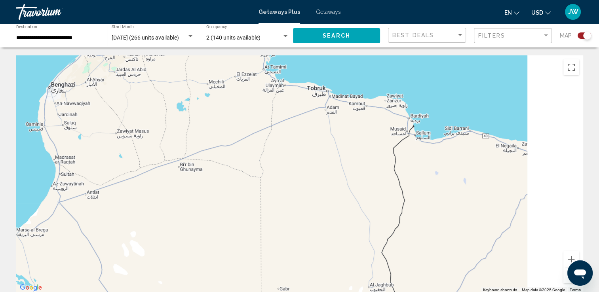
drag, startPoint x: 467, startPoint y: 218, endPoint x: 308, endPoint y: 138, distance: 177.8
click at [308, 138] on div "Main content" at bounding box center [299, 174] width 567 height 238
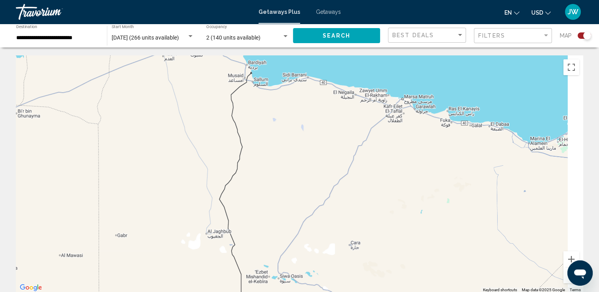
drag, startPoint x: 466, startPoint y: 190, endPoint x: 298, endPoint y: 137, distance: 175.8
click at [298, 137] on div "Main content" at bounding box center [299, 174] width 567 height 238
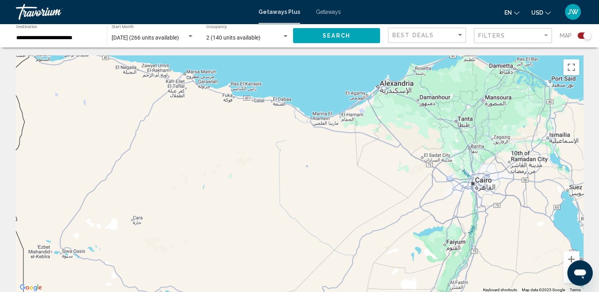
drag, startPoint x: 461, startPoint y: 183, endPoint x: 282, endPoint y: 175, distance: 179.1
click at [282, 175] on div "Main content" at bounding box center [299, 174] width 567 height 238
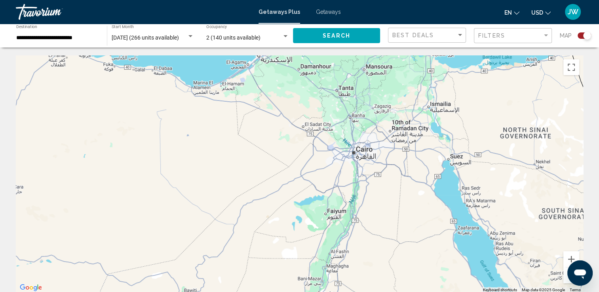
drag, startPoint x: 438, startPoint y: 172, endPoint x: 318, endPoint y: 141, distance: 123.9
click at [318, 141] on div "Main content" at bounding box center [299, 174] width 567 height 238
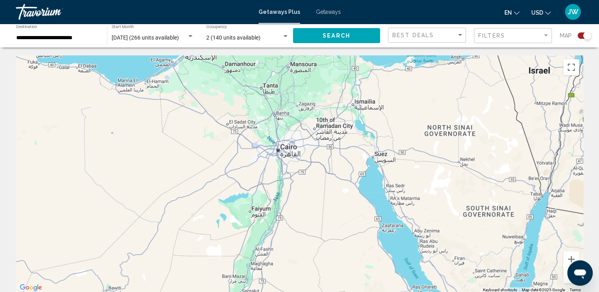
drag, startPoint x: 417, startPoint y: 207, endPoint x: 340, endPoint y: 205, distance: 76.5
click at [340, 205] on div "Main content" at bounding box center [299, 174] width 567 height 238
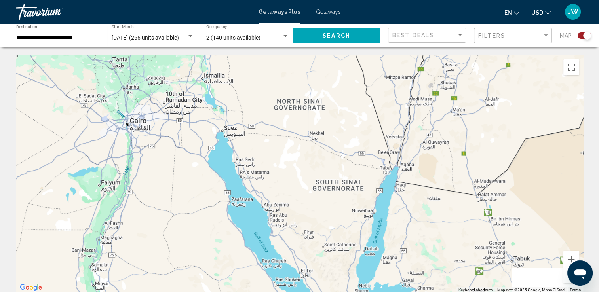
drag, startPoint x: 469, startPoint y: 168, endPoint x: 316, endPoint y: 127, distance: 158.7
click at [316, 127] on div "Main content" at bounding box center [299, 174] width 567 height 238
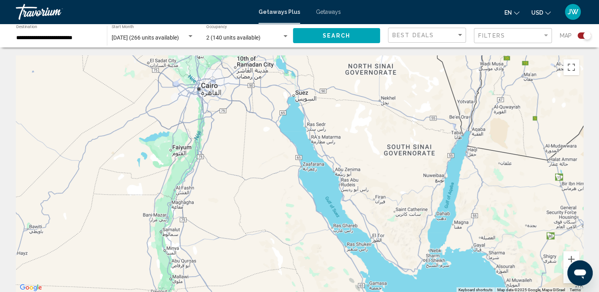
drag, startPoint x: 467, startPoint y: 177, endPoint x: 551, endPoint y: 160, distance: 85.8
click at [551, 160] on div "Main content" at bounding box center [299, 174] width 567 height 238
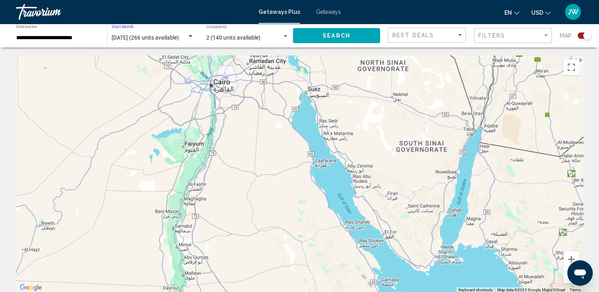
click at [174, 40] on span "December 2025 (266 units available)" at bounding box center [145, 37] width 67 height 6
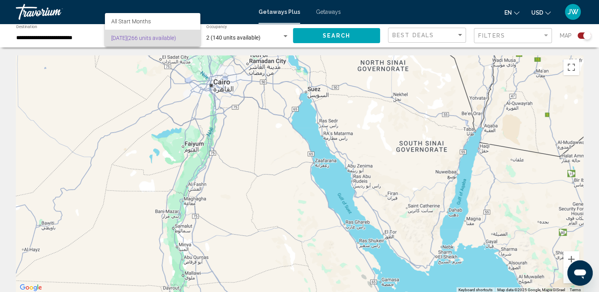
click at [139, 70] on div at bounding box center [299, 146] width 599 height 292
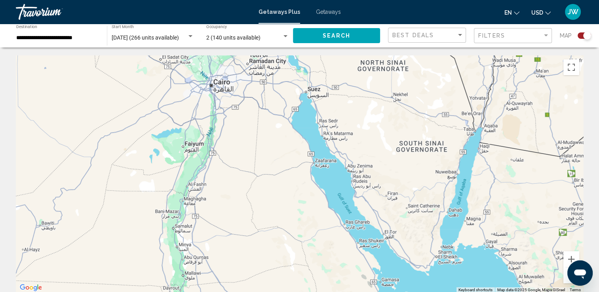
click at [41, 35] on input "**********" at bounding box center [57, 38] width 83 height 6
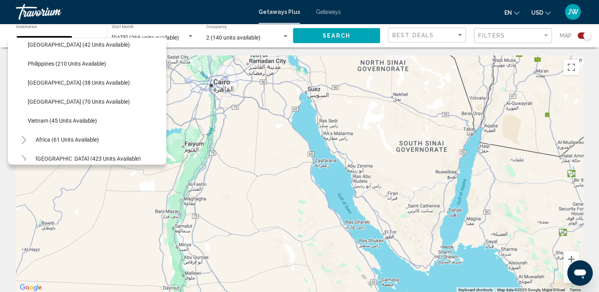
scroll to position [343, 0]
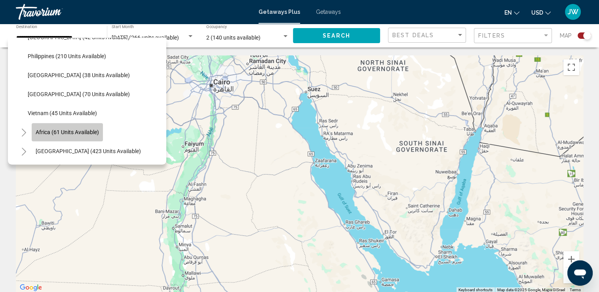
click at [59, 129] on span "Africa (61 units available)" at bounding box center [67, 132] width 63 height 6
type input "**********"
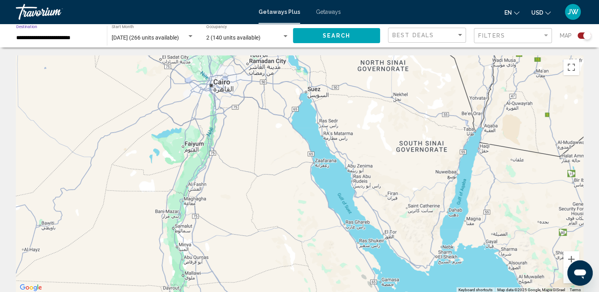
click at [331, 35] on span "Search" at bounding box center [337, 36] width 28 height 6
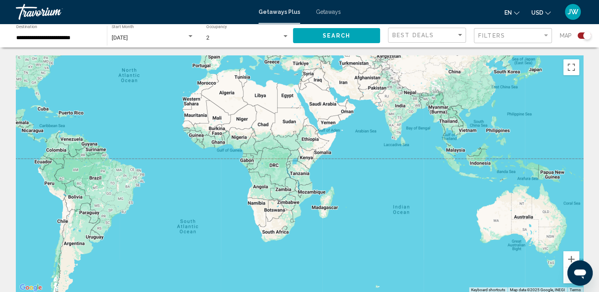
drag, startPoint x: 325, startPoint y: 183, endPoint x: 320, endPoint y: 91, distance: 91.6
click at [320, 91] on div "Main content" at bounding box center [299, 174] width 567 height 238
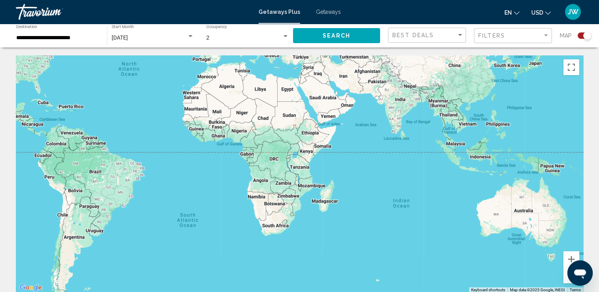
click at [322, 37] on button "Search" at bounding box center [336, 35] width 87 height 15
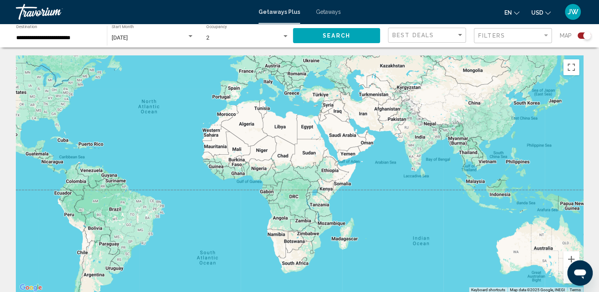
drag, startPoint x: 249, startPoint y: 146, endPoint x: 269, endPoint y: 185, distance: 43.2
click at [269, 185] on div "Main content" at bounding box center [299, 174] width 567 height 238
click at [572, 259] on button "Zoom in" at bounding box center [571, 259] width 16 height 16
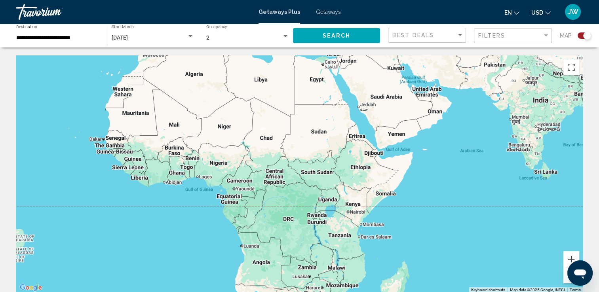
click at [572, 259] on button "Zoom in" at bounding box center [571, 259] width 16 height 16
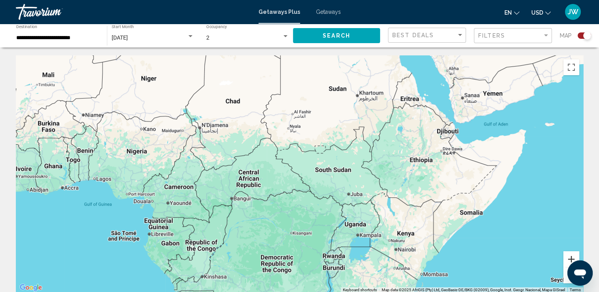
click at [572, 259] on button "Zoom in" at bounding box center [571, 259] width 16 height 16
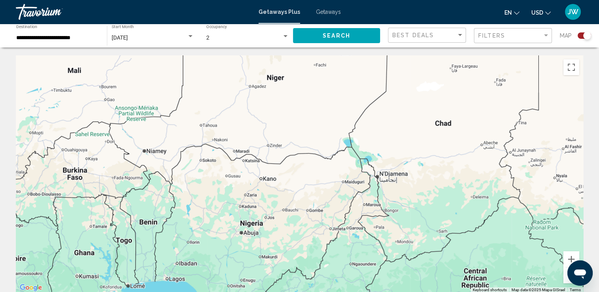
drag, startPoint x: 172, startPoint y: 144, endPoint x: 449, endPoint y: 244, distance: 294.7
click at [449, 244] on div "Main content" at bounding box center [299, 174] width 567 height 238
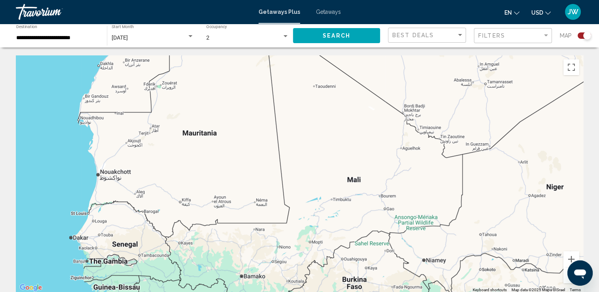
drag, startPoint x: 93, startPoint y: 138, endPoint x: 359, endPoint y: 234, distance: 283.5
click at [359, 234] on div "Main content" at bounding box center [299, 174] width 567 height 238
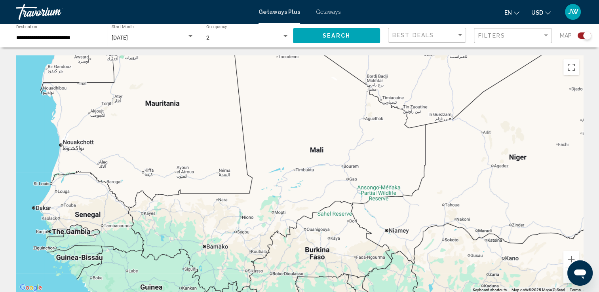
drag, startPoint x: 343, startPoint y: 204, endPoint x: 309, endPoint y: 175, distance: 44.4
click at [309, 179] on div "Main content" at bounding box center [299, 174] width 567 height 238
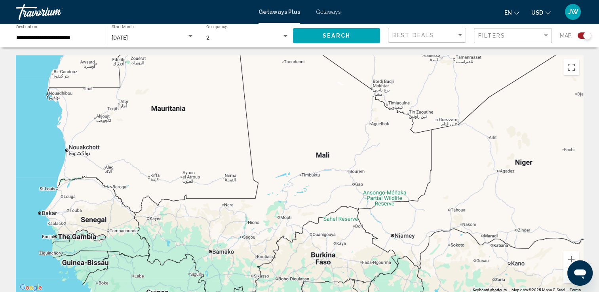
click at [30, 36] on input "**********" at bounding box center [57, 38] width 83 height 6
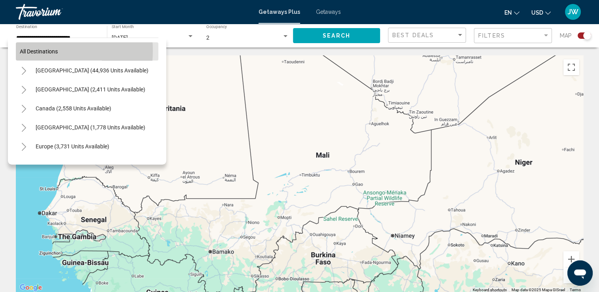
click at [27, 51] on span "All destinations" at bounding box center [39, 51] width 38 height 6
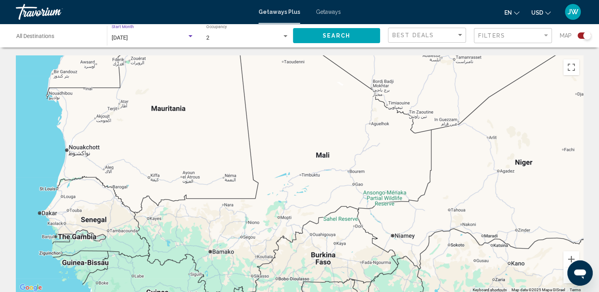
click at [128, 39] on span "[DATE]" at bounding box center [120, 37] width 16 height 6
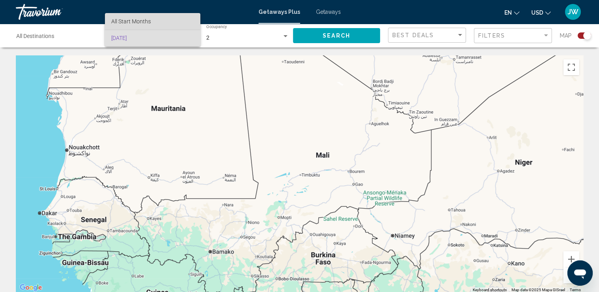
click at [146, 20] on span "All Start Months" at bounding box center [131, 21] width 40 height 6
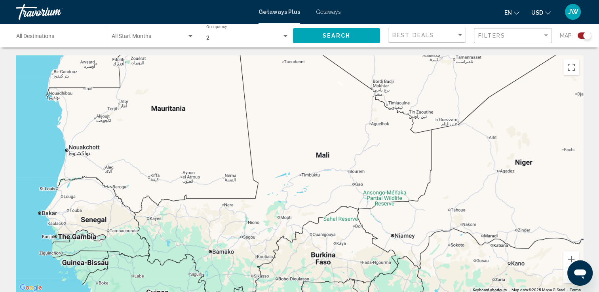
drag, startPoint x: 536, startPoint y: 132, endPoint x: 509, endPoint y: 101, distance: 41.6
click at [535, 131] on div "Main content" at bounding box center [299, 174] width 567 height 238
click at [401, 162] on div "Main content" at bounding box center [299, 174] width 567 height 238
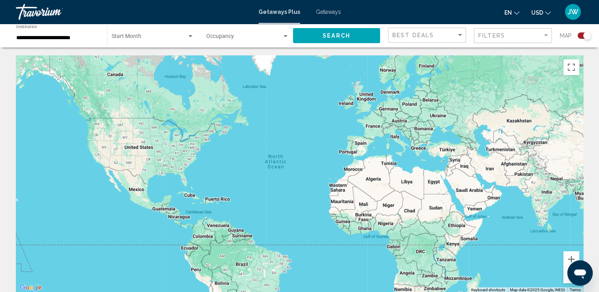
click at [190, 36] on div "Search widget" at bounding box center [190, 36] width 4 height 2
click at [190, 36] on span "All Start Months" at bounding box center [152, 38] width 82 height 17
click at [81, 40] on input "**********" at bounding box center [57, 38] width 83 height 6
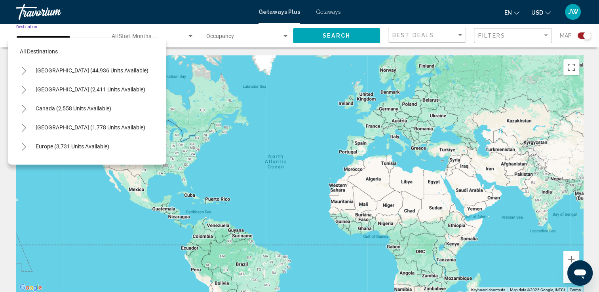
scroll to position [164, 0]
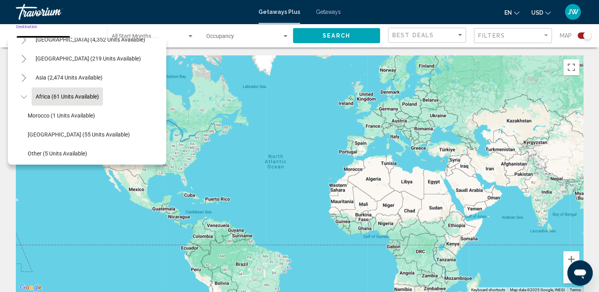
click at [71, 98] on span "Africa (61 units available)" at bounding box center [67, 96] width 63 height 6
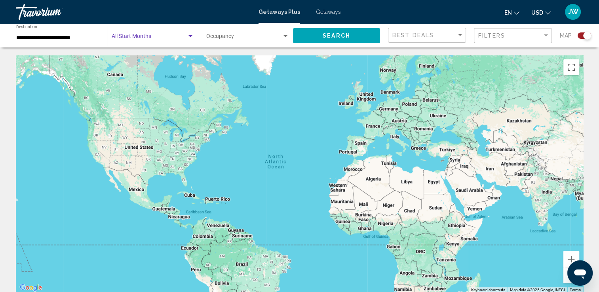
click at [133, 37] on span "Search widget" at bounding box center [149, 38] width 75 height 6
click at [186, 42] on span "All Start Months" at bounding box center [152, 38] width 82 height 17
click at [286, 36] on div "Search widget" at bounding box center [285, 36] width 4 height 2
click at [285, 36] on span "Any Occupancy" at bounding box center [247, 38] width 83 height 17
click at [344, 31] on button "Search" at bounding box center [336, 35] width 87 height 15
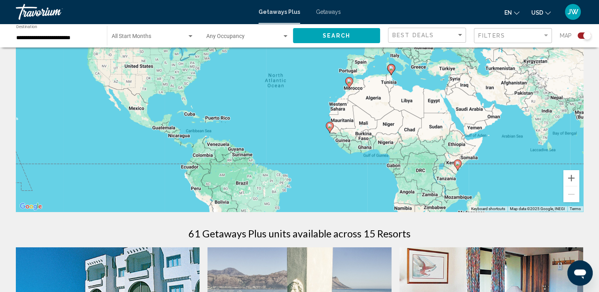
scroll to position [93, 0]
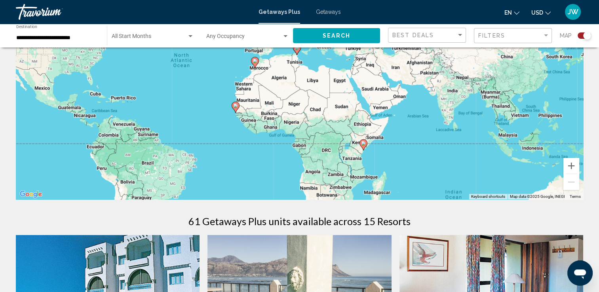
drag, startPoint x: 370, startPoint y: 143, endPoint x: 276, endPoint y: 135, distance: 94.6
click at [276, 135] on div "To activate drag with keyboard, press Alt + Enter. Once in keyboard drag state,…" at bounding box center [299, 81] width 567 height 238
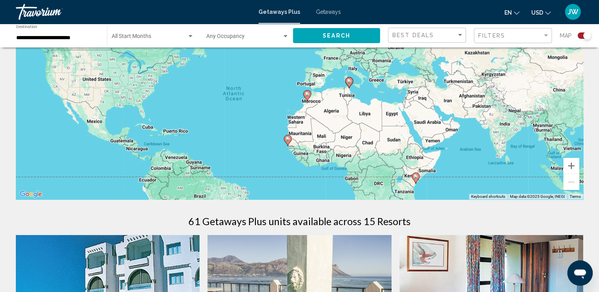
drag, startPoint x: 385, startPoint y: 162, endPoint x: 437, endPoint y: 194, distance: 61.4
click at [437, 194] on div "To activate drag with keyboard, press Alt + Enter. Once in keyboard drag state,…" at bounding box center [299, 81] width 567 height 238
click at [308, 95] on image "Main content" at bounding box center [307, 94] width 5 height 5
type input "**********"
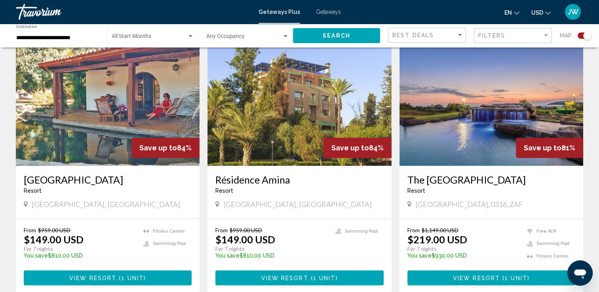
scroll to position [561, 0]
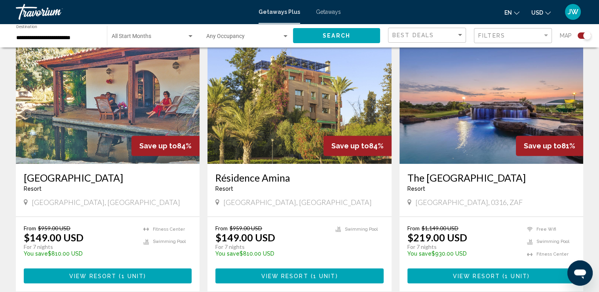
click at [288, 135] on img "Main content" at bounding box center [299, 100] width 184 height 127
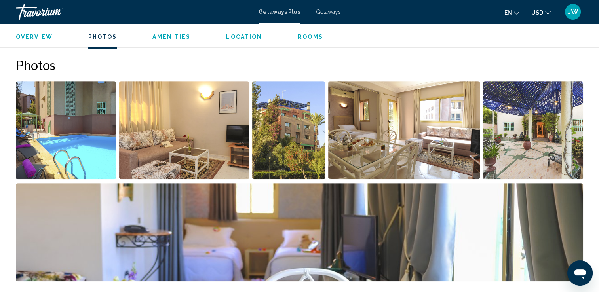
scroll to position [344, 0]
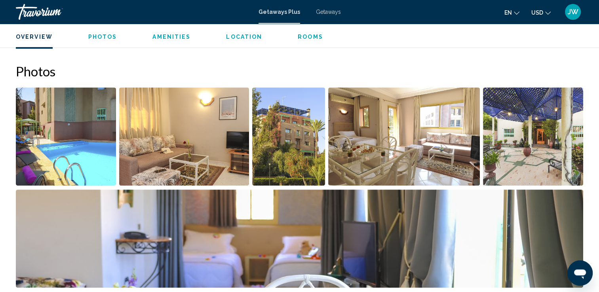
click at [61, 158] on img "Open full-screen image slider" at bounding box center [66, 136] width 100 height 98
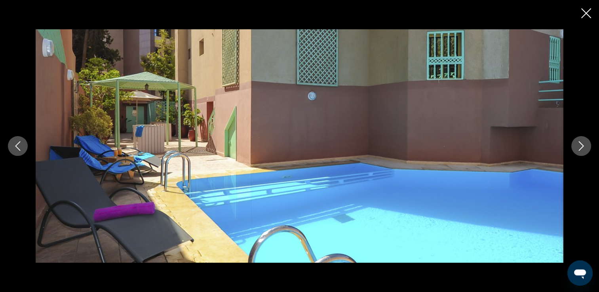
click at [581, 146] on icon "Next image" at bounding box center [581, 146] width 10 height 10
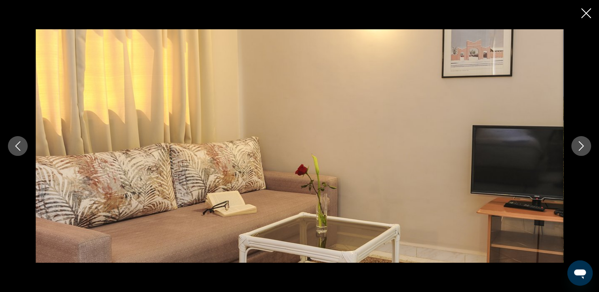
click at [581, 146] on icon "Next image" at bounding box center [581, 146] width 10 height 10
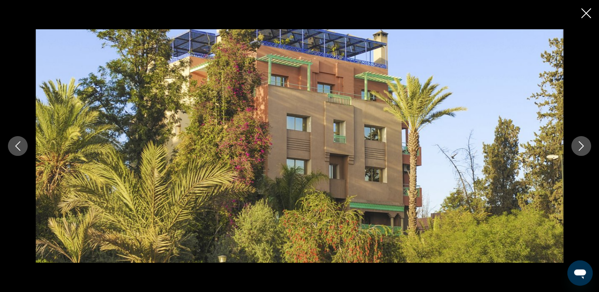
click at [581, 146] on icon "Next image" at bounding box center [581, 146] width 10 height 10
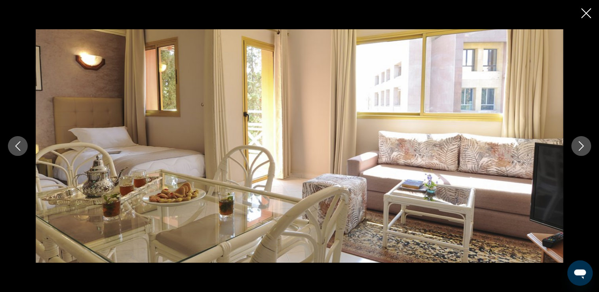
click at [581, 146] on icon "Next image" at bounding box center [581, 146] width 10 height 10
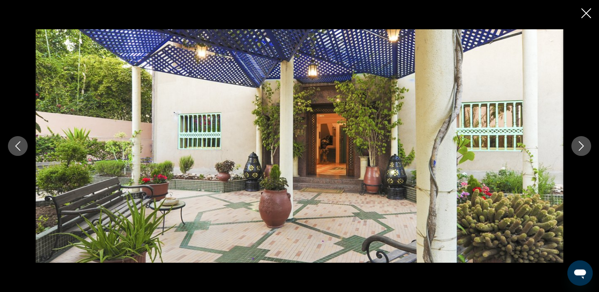
click at [581, 146] on icon "Next image" at bounding box center [581, 146] width 10 height 10
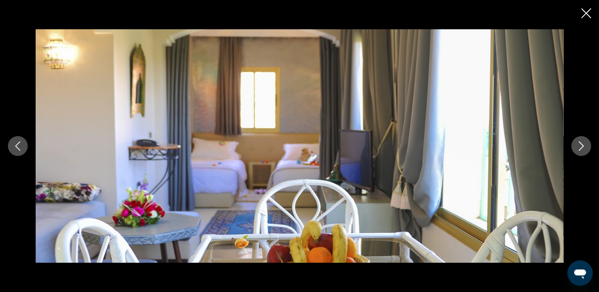
click at [581, 146] on icon "Next image" at bounding box center [581, 146] width 10 height 10
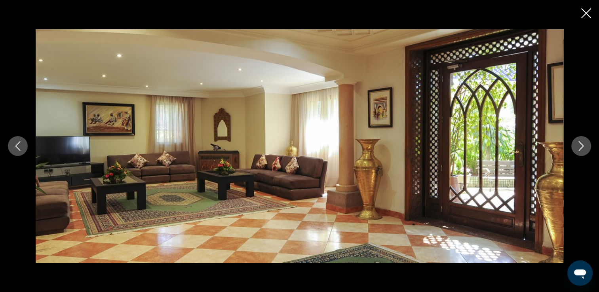
click at [581, 146] on icon "Next image" at bounding box center [581, 146] width 10 height 10
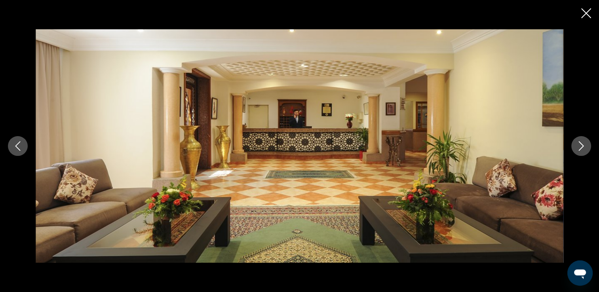
click at [581, 146] on icon "Next image" at bounding box center [581, 146] width 10 height 10
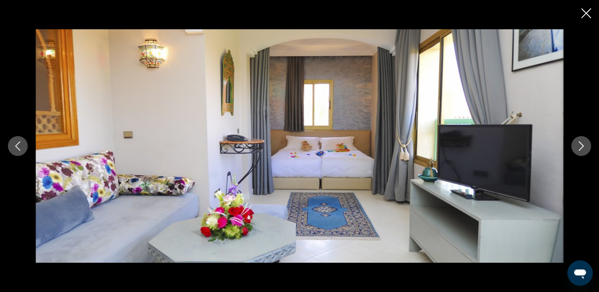
click at [581, 146] on icon "Next image" at bounding box center [581, 146] width 10 height 10
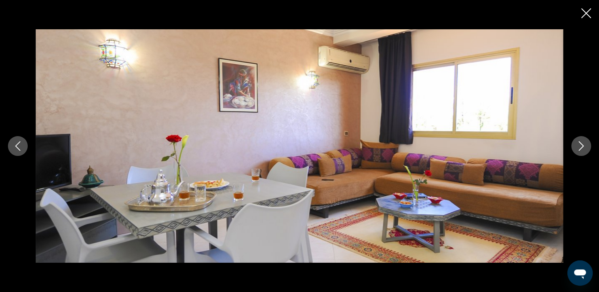
click at [581, 146] on icon "Next image" at bounding box center [581, 146] width 10 height 10
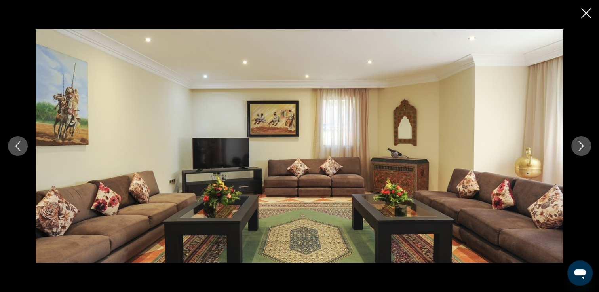
click at [581, 146] on icon "Next image" at bounding box center [581, 146] width 10 height 10
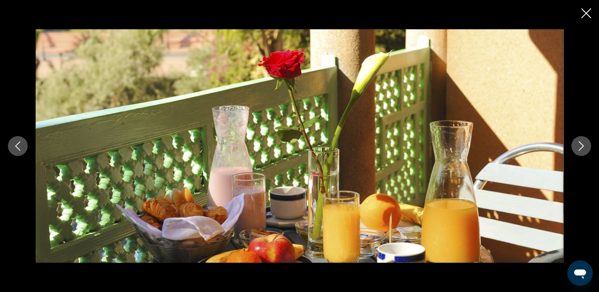
click at [581, 146] on icon "Next image" at bounding box center [581, 146] width 10 height 10
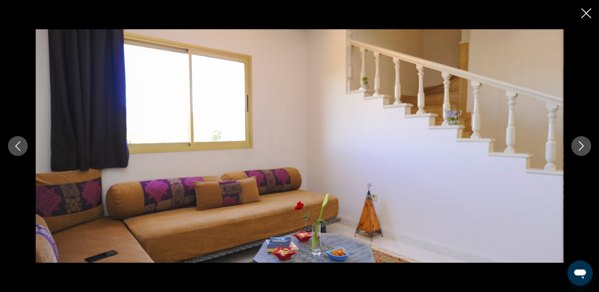
click at [581, 146] on icon "Next image" at bounding box center [581, 146] width 10 height 10
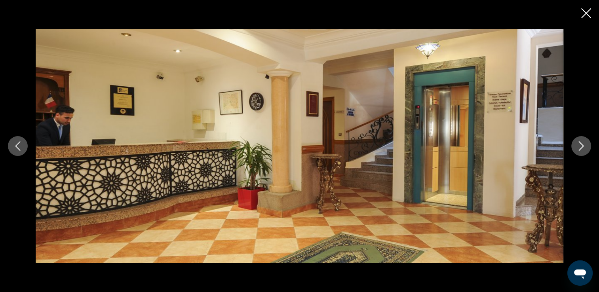
click at [581, 146] on icon "Next image" at bounding box center [581, 146] width 10 height 10
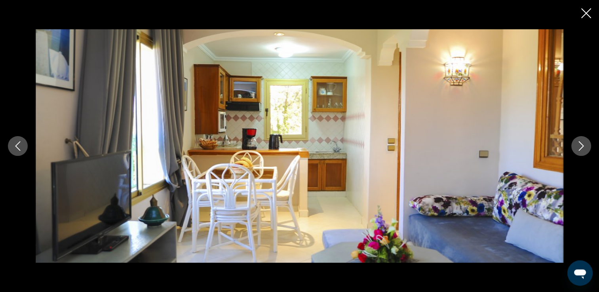
click at [581, 146] on icon "Next image" at bounding box center [581, 146] width 10 height 10
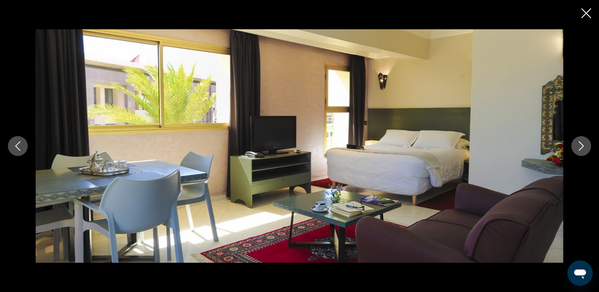
click at [581, 146] on icon "Next image" at bounding box center [581, 146] width 10 height 10
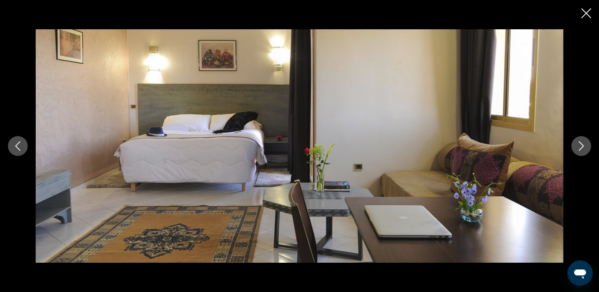
click at [586, 12] on icon "Close slideshow" at bounding box center [586, 13] width 10 height 10
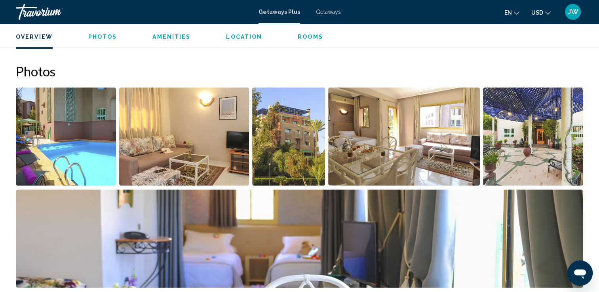
click at [167, 38] on span "Amenities" at bounding box center [171, 37] width 38 height 6
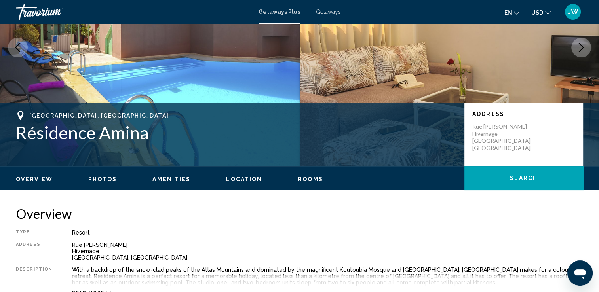
scroll to position [0, 0]
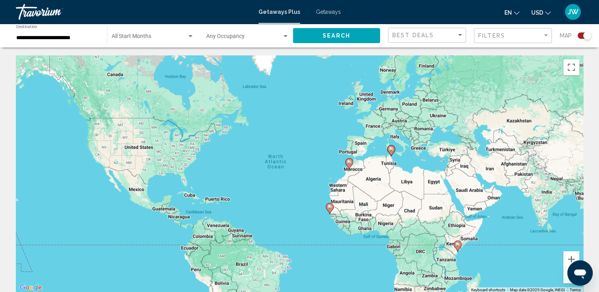
click at [328, 208] on image "Main content" at bounding box center [329, 207] width 5 height 5
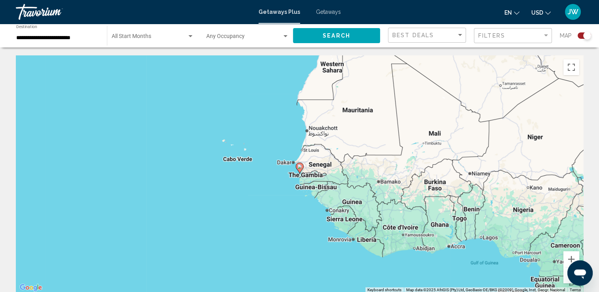
click at [301, 168] on image "Main content" at bounding box center [299, 166] width 5 height 5
type input "**********"
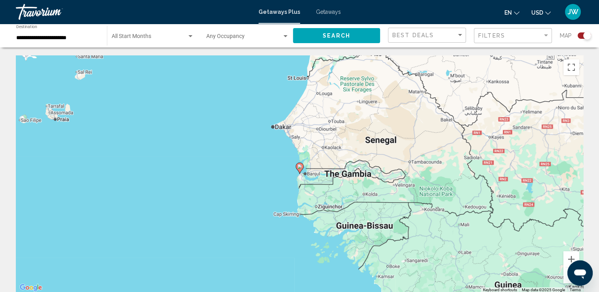
click at [302, 169] on icon "Main content" at bounding box center [299, 168] width 7 height 10
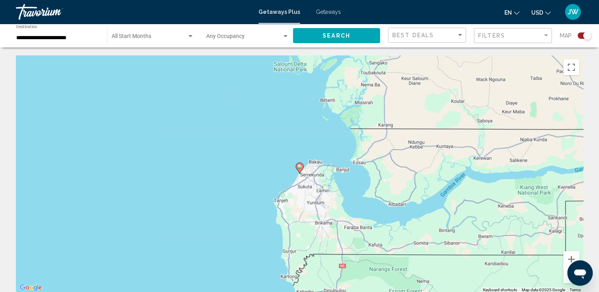
click at [302, 169] on image "Main content" at bounding box center [299, 166] width 5 height 5
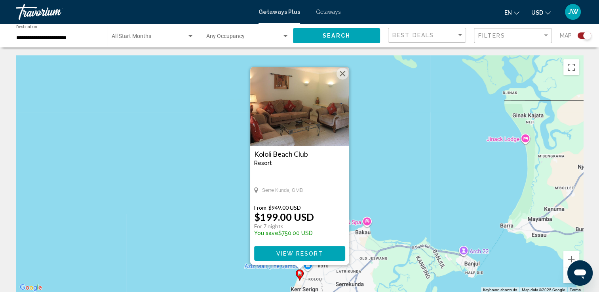
click at [299, 256] on span "View Resort" at bounding box center [299, 254] width 47 height 6
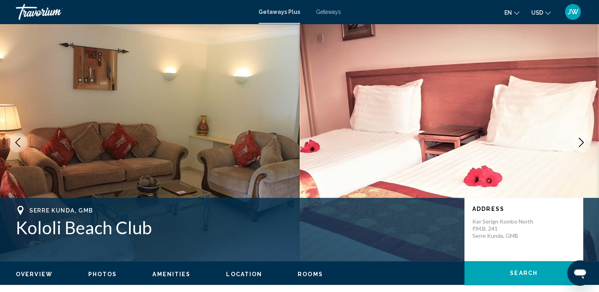
click at [582, 142] on icon "Next image" at bounding box center [581, 143] width 10 height 10
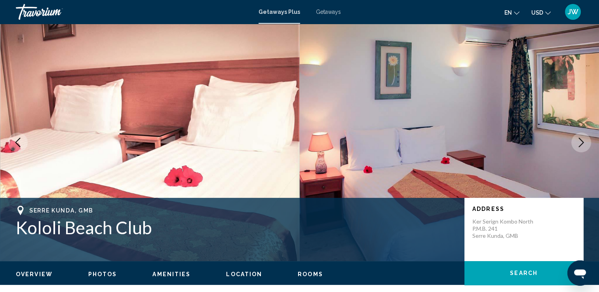
click at [582, 142] on icon "Next image" at bounding box center [581, 143] width 10 height 10
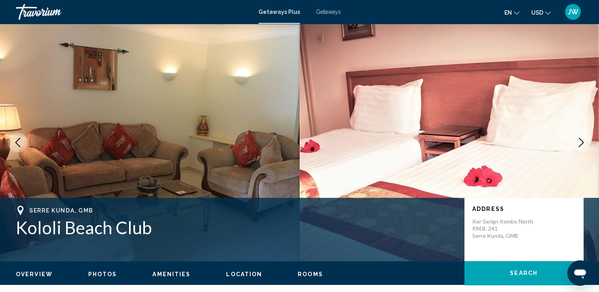
click at [582, 142] on icon "Next image" at bounding box center [581, 143] width 10 height 10
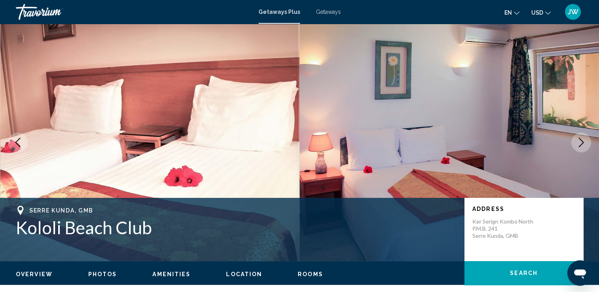
click at [582, 142] on icon "Next image" at bounding box center [581, 143] width 10 height 10
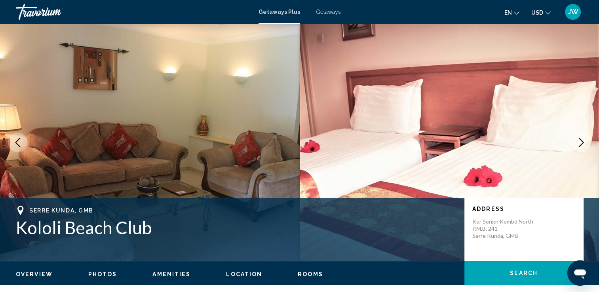
click at [278, 13] on span "Getaways Plus" at bounding box center [280, 12] width 42 height 6
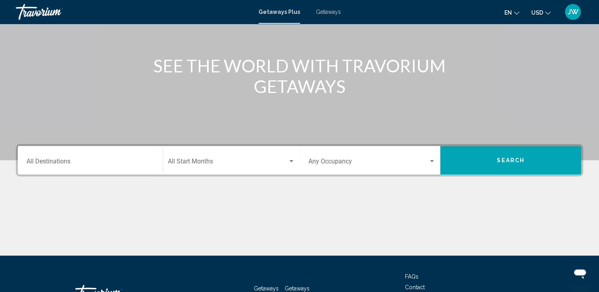
scroll to position [78, 0]
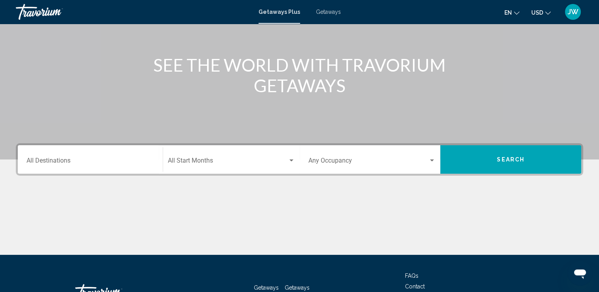
click at [57, 165] on input "Destination All Destinations" at bounding box center [90, 162] width 127 height 7
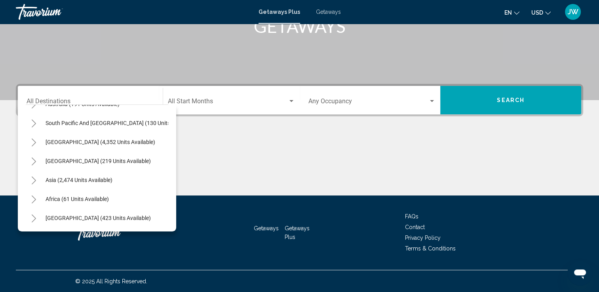
scroll to position [134, 0]
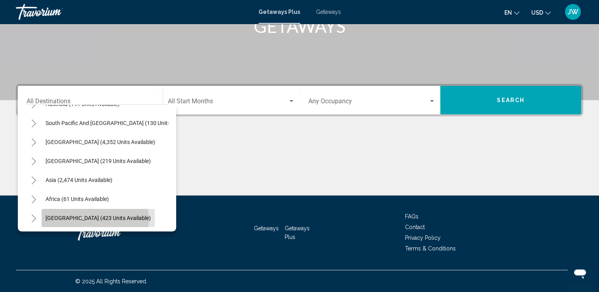
click at [95, 215] on span "[GEOGRAPHIC_DATA] (423 units available)" at bounding box center [98, 218] width 105 height 6
type input "**********"
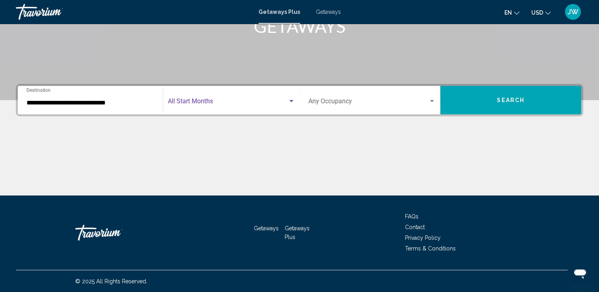
click at [194, 101] on span "Search widget" at bounding box center [228, 102] width 120 height 7
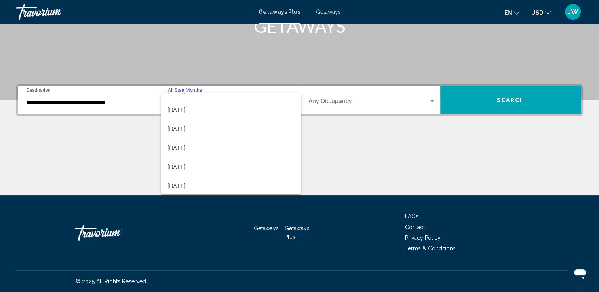
scroll to position [57, 0]
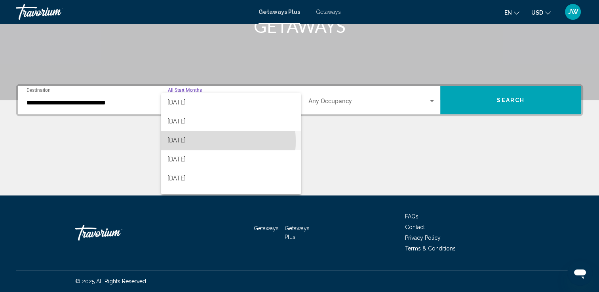
click at [197, 141] on span "[DATE]" at bounding box center [230, 140] width 127 height 19
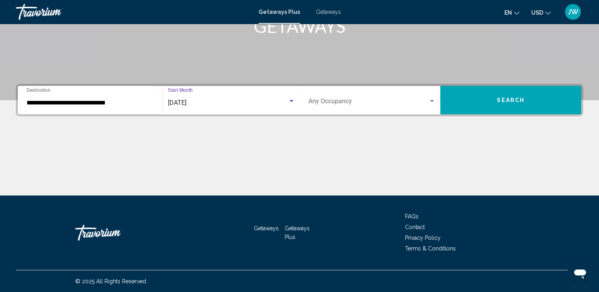
click at [375, 101] on span "Search widget" at bounding box center [368, 102] width 120 height 7
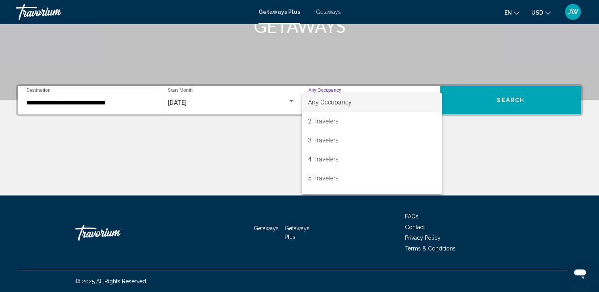
click at [500, 150] on div at bounding box center [299, 146] width 599 height 292
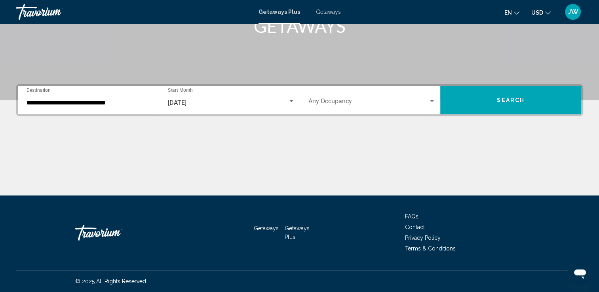
click at [512, 99] on span "Search" at bounding box center [511, 100] width 28 height 6
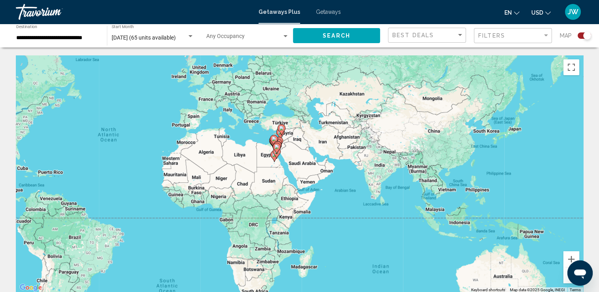
drag, startPoint x: 355, startPoint y: 205, endPoint x: 184, endPoint y: 175, distance: 173.5
click at [184, 175] on div "To activate drag with keyboard, press Alt + Enter. Once in keyboard drag state,…" at bounding box center [299, 174] width 567 height 238
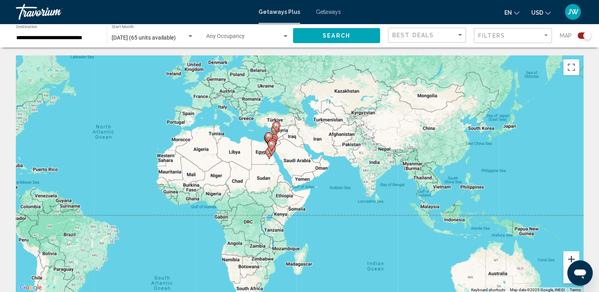
click at [571, 256] on button "Zoom in" at bounding box center [571, 259] width 16 height 16
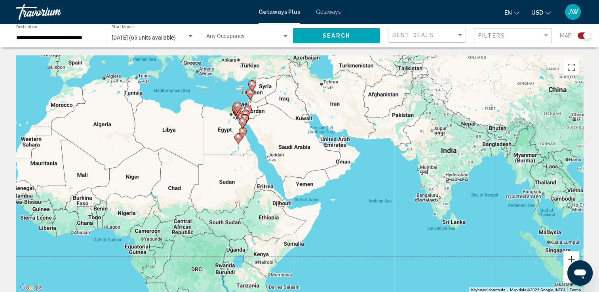
click at [571, 256] on button "Zoom in" at bounding box center [571, 259] width 16 height 16
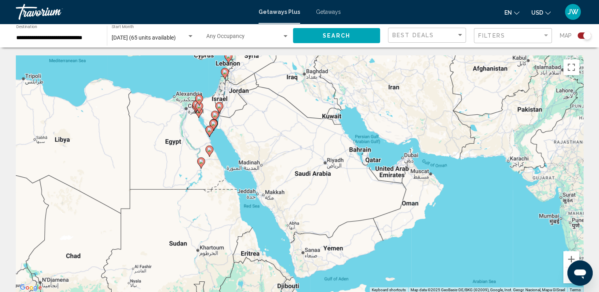
drag, startPoint x: 304, startPoint y: 154, endPoint x: 329, endPoint y: 218, distance: 67.9
click at [329, 218] on div "To activate drag with keyboard, press Alt + Enter. Once in keyboard drag state,…" at bounding box center [299, 174] width 567 height 238
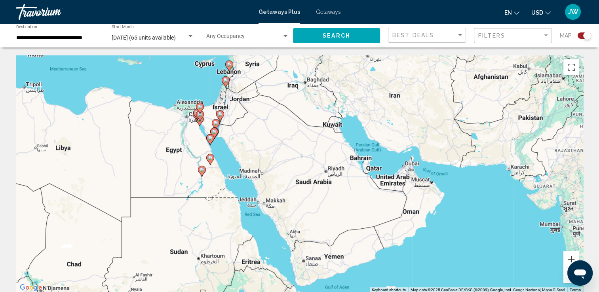
click at [571, 256] on button "Zoom in" at bounding box center [571, 259] width 16 height 16
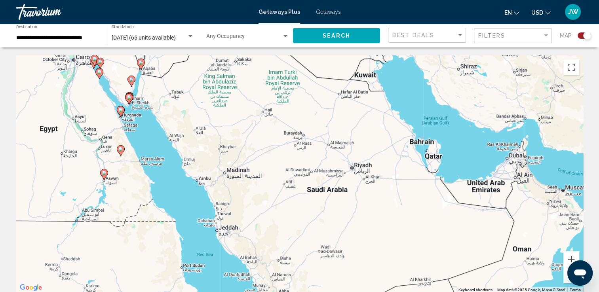
click at [571, 256] on button "Zoom in" at bounding box center [571, 259] width 16 height 16
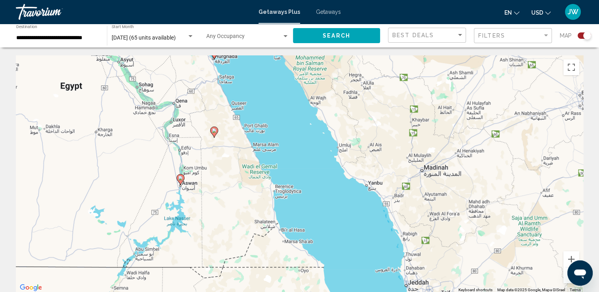
drag, startPoint x: 215, startPoint y: 189, endPoint x: 488, endPoint y: 188, distance: 273.2
click at [488, 188] on div "To activate drag with keyboard, press Alt + Enter. Once in keyboard drag state,…" at bounding box center [299, 174] width 567 height 238
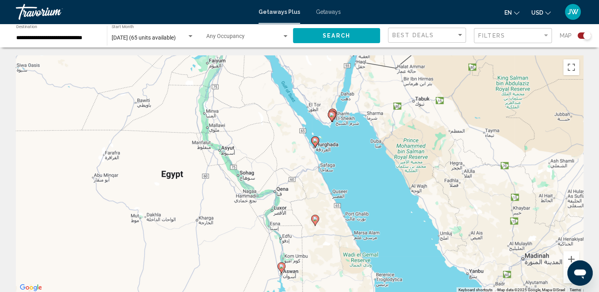
drag, startPoint x: 222, startPoint y: 167, endPoint x: 326, endPoint y: 258, distance: 137.8
click at [326, 258] on div "To activate drag with keyboard, press Alt + Enter. Once in keyboard drag state,…" at bounding box center [299, 174] width 567 height 238
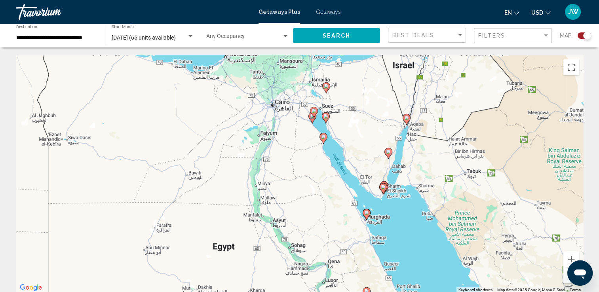
drag, startPoint x: 289, startPoint y: 179, endPoint x: 338, endPoint y: 249, distance: 86.1
click at [338, 249] on div "To activate drag with keyboard, press Alt + Enter. Once in keyboard drag state,…" at bounding box center [299, 174] width 567 height 238
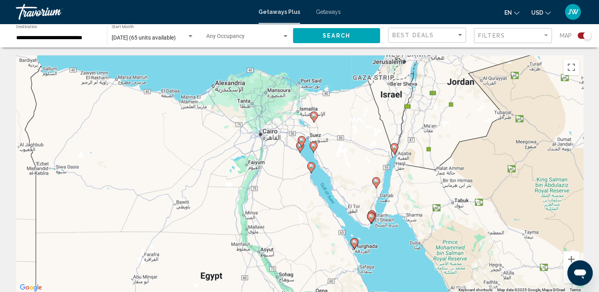
drag, startPoint x: 286, startPoint y: 156, endPoint x: 271, endPoint y: 194, distance: 40.5
click at [271, 194] on div "To activate drag with keyboard, press Alt + Enter. Once in keyboard drag state,…" at bounding box center [299, 174] width 567 height 238
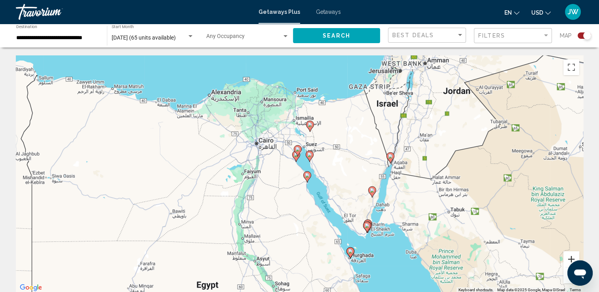
click at [568, 257] on button "Zoom in" at bounding box center [571, 259] width 16 height 16
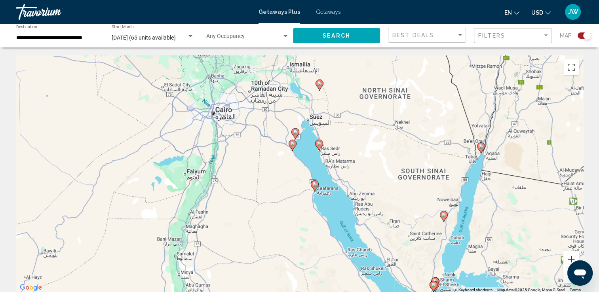
click at [569, 257] on button "Zoom in" at bounding box center [571, 259] width 16 height 16
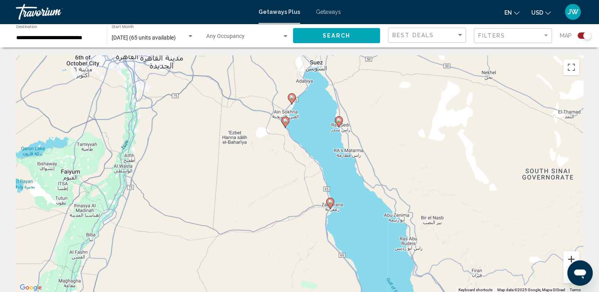
click at [569, 257] on button "Zoom in" at bounding box center [571, 259] width 16 height 16
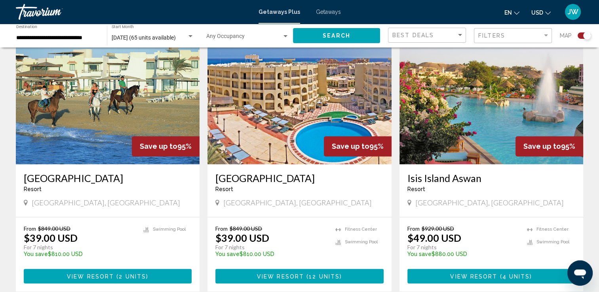
scroll to position [1135, 0]
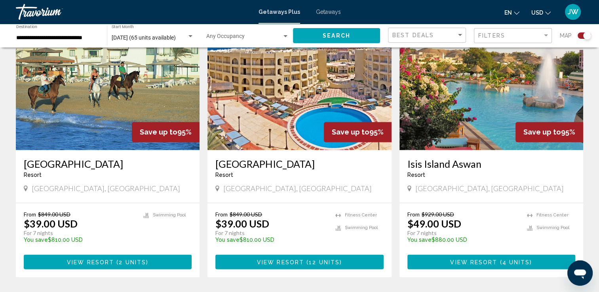
click at [280, 107] on img "Main content" at bounding box center [299, 86] width 184 height 127
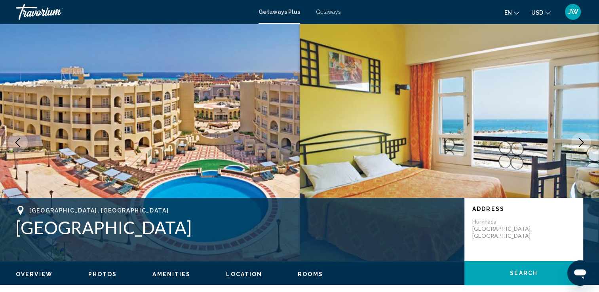
click at [583, 139] on icon "Next image" at bounding box center [581, 143] width 10 height 10
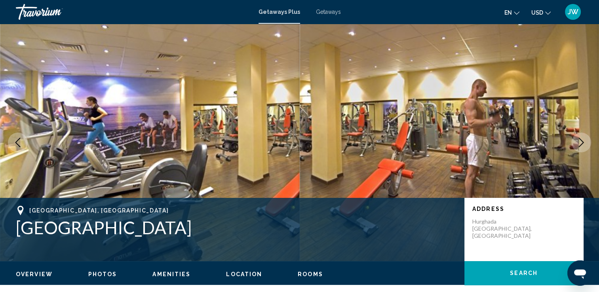
click at [580, 142] on icon "Next image" at bounding box center [581, 143] width 10 height 10
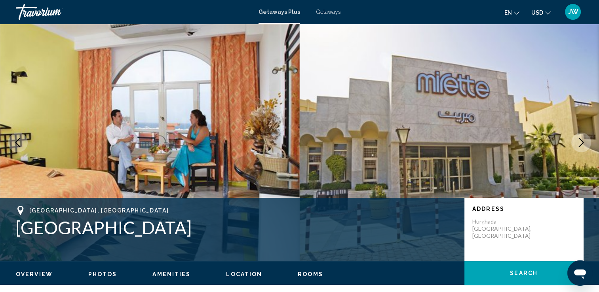
click at [580, 142] on icon "Next image" at bounding box center [581, 143] width 10 height 10
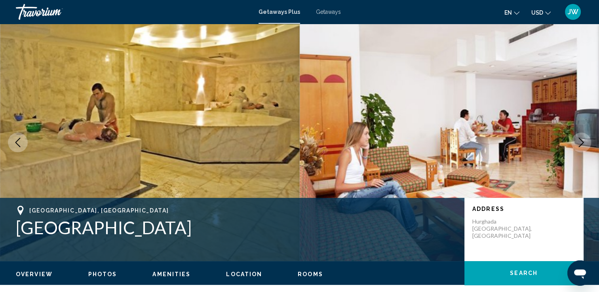
click at [581, 142] on icon "Next image" at bounding box center [581, 143] width 10 height 10
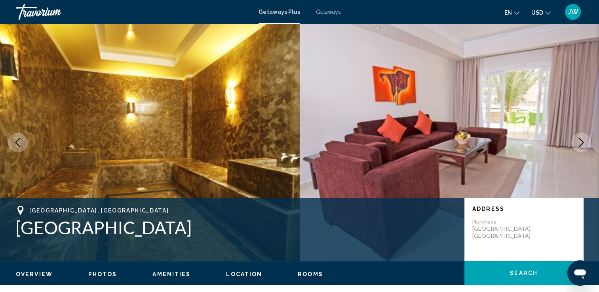
click at [581, 142] on icon "Next image" at bounding box center [581, 143] width 10 height 10
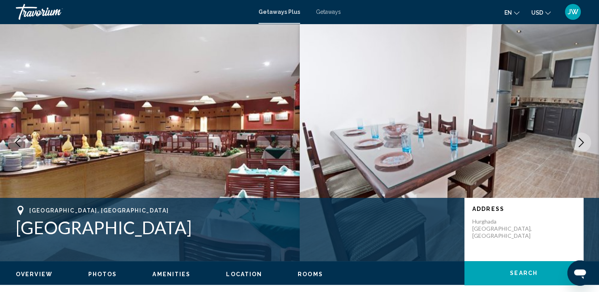
click at [581, 142] on icon "Next image" at bounding box center [581, 143] width 10 height 10
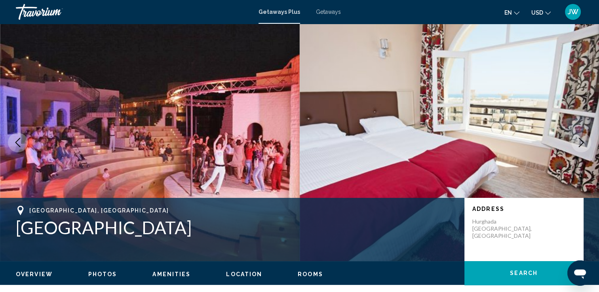
click at [580, 141] on icon "Next image" at bounding box center [581, 143] width 10 height 10
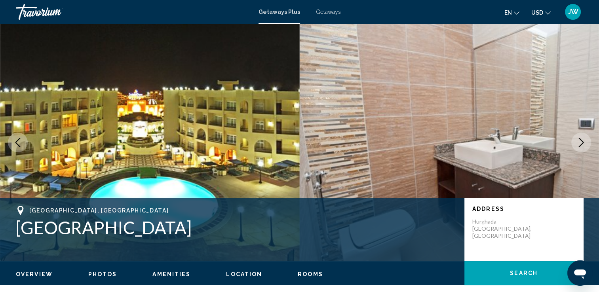
click at [580, 141] on icon "Next image" at bounding box center [581, 143] width 10 height 10
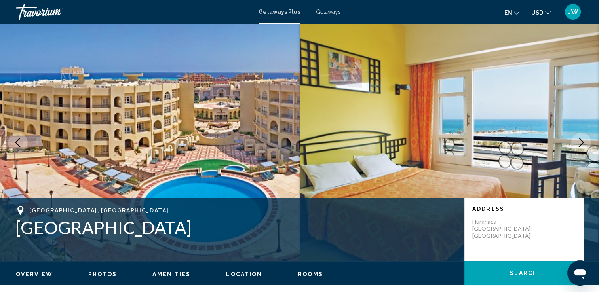
click at [284, 13] on span "Getaways Plus" at bounding box center [280, 12] width 42 height 6
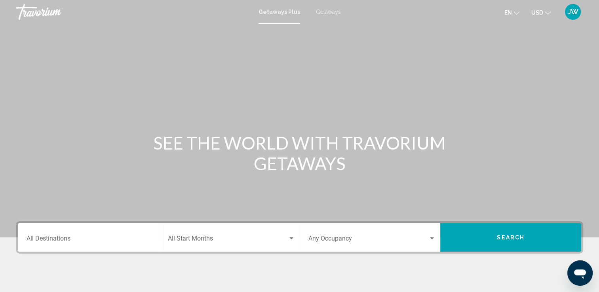
click at [323, 10] on span "Getaways" at bounding box center [328, 12] width 25 height 6
click at [41, 241] on input "Destination All Destinations" at bounding box center [90, 240] width 127 height 7
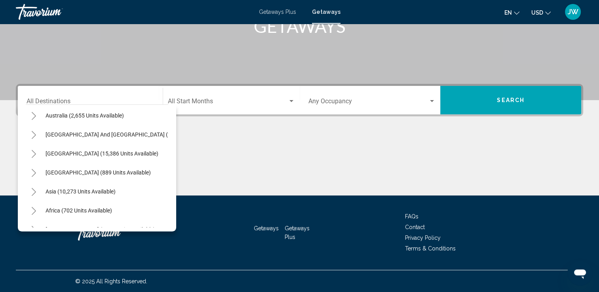
scroll to position [134, 0]
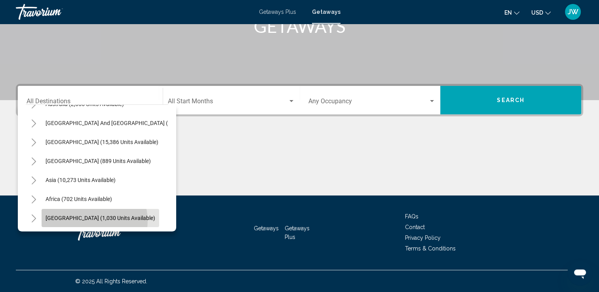
click at [94, 215] on span "[GEOGRAPHIC_DATA] (1,030 units available)" at bounding box center [101, 218] width 110 height 6
type input "**********"
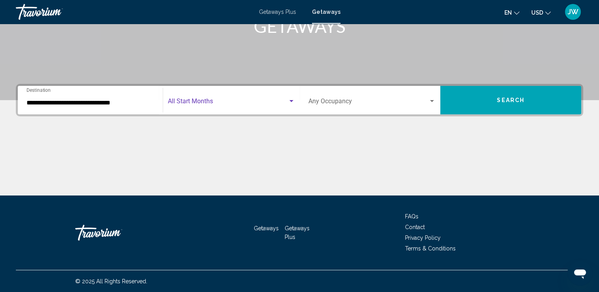
click at [181, 101] on span "Search widget" at bounding box center [228, 102] width 120 height 7
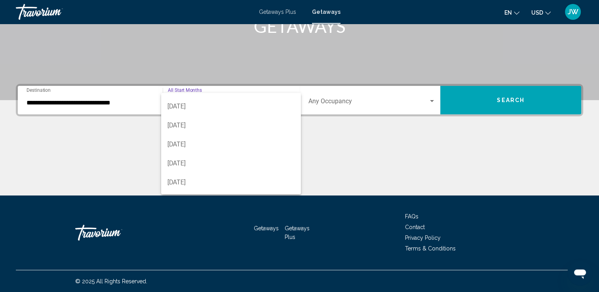
scroll to position [86, 0]
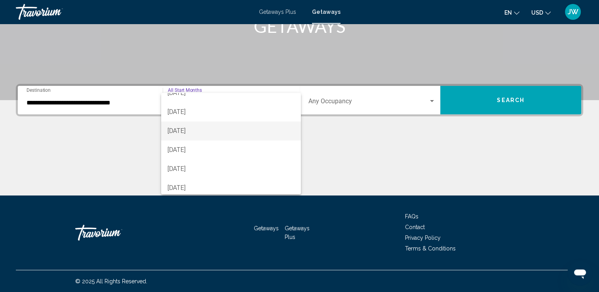
click at [192, 127] on span "[DATE]" at bounding box center [230, 131] width 127 height 19
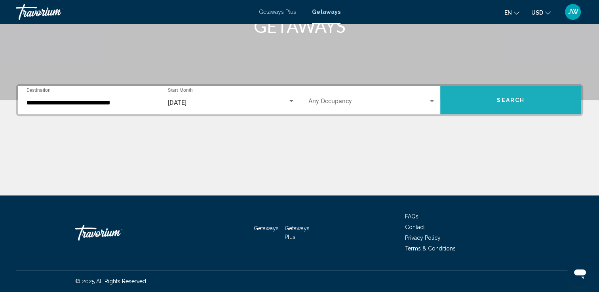
click at [510, 100] on span "Search" at bounding box center [511, 100] width 28 height 6
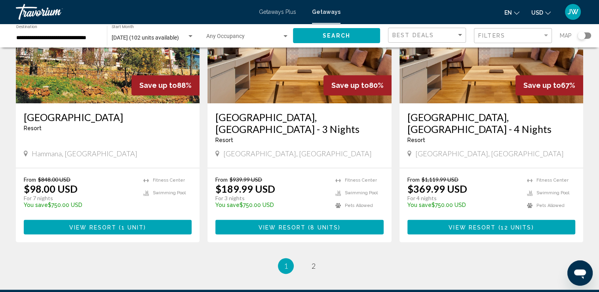
scroll to position [997, 0]
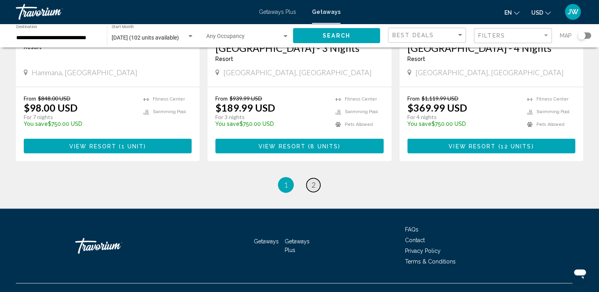
click at [314, 181] on span "2" at bounding box center [314, 185] width 4 height 9
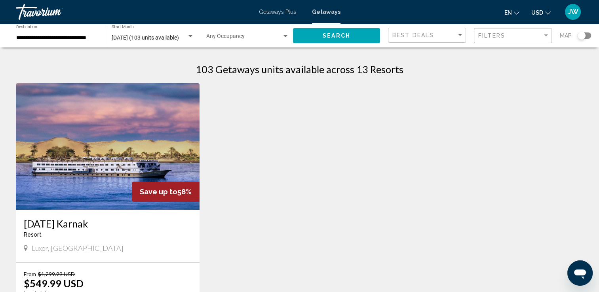
click at [110, 178] on img "Main content" at bounding box center [108, 146] width 184 height 127
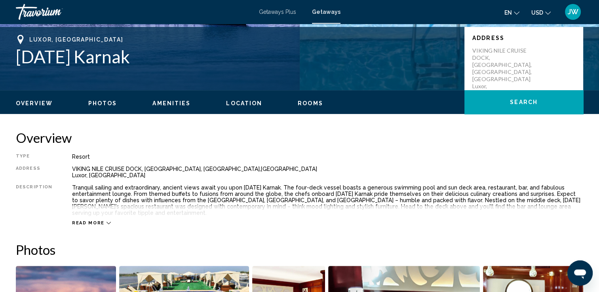
scroll to position [178, 0]
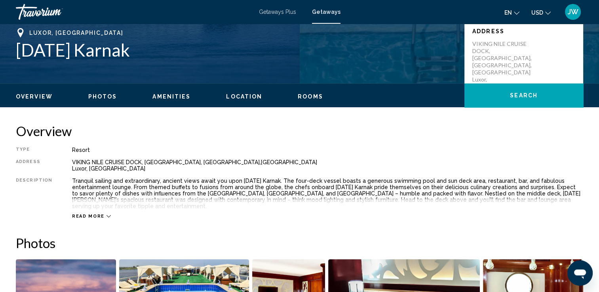
click at [310, 97] on span "Rooms" at bounding box center [310, 96] width 25 height 6
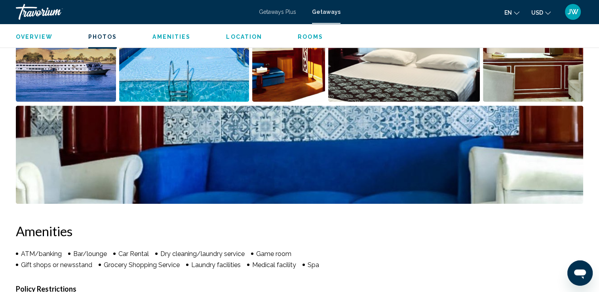
scroll to position [432, 0]
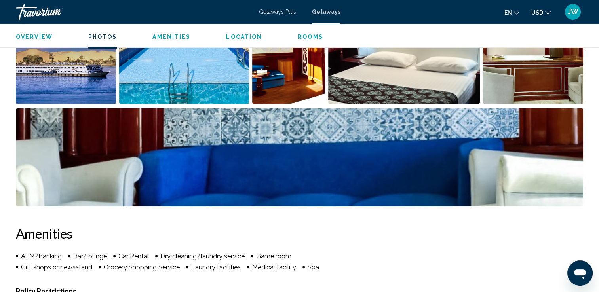
click at [236, 37] on span "Location" at bounding box center [244, 37] width 36 height 6
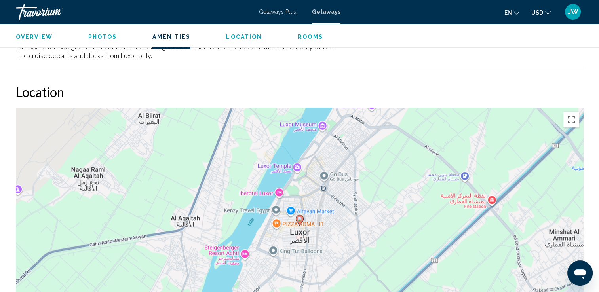
scroll to position [815, 0]
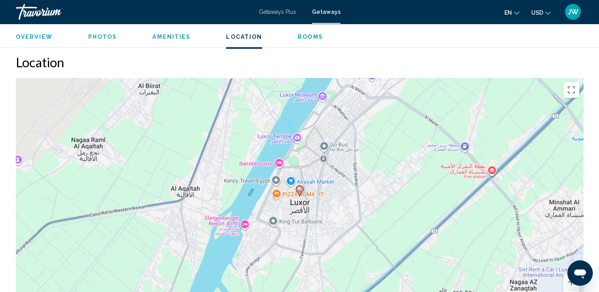
click at [98, 38] on span "Photos" at bounding box center [102, 37] width 29 height 6
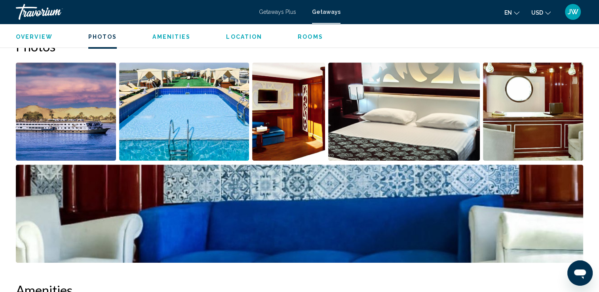
scroll to position [359, 0]
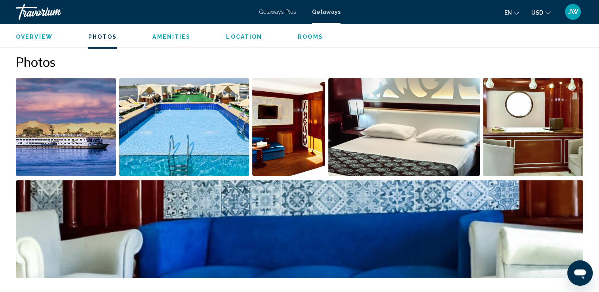
click at [428, 132] on img "Open full-screen image slider" at bounding box center [404, 127] width 152 height 98
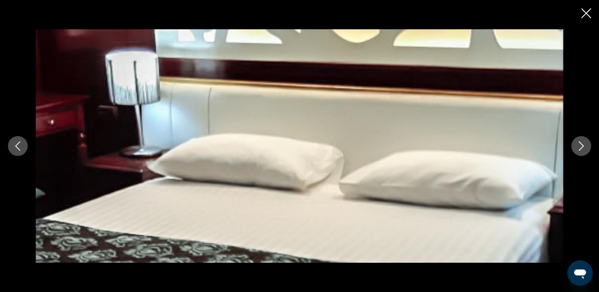
click at [584, 143] on icon "Next image" at bounding box center [581, 146] width 10 height 10
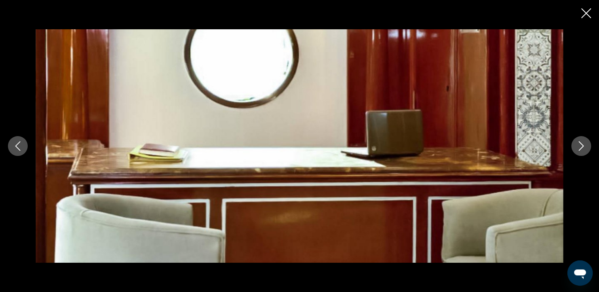
scroll to position [225, 0]
click at [584, 12] on icon "Close slideshow" at bounding box center [586, 13] width 10 height 10
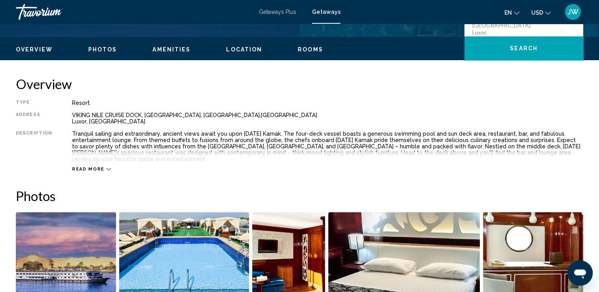
click at [29, 53] on button "Overview" at bounding box center [34, 49] width 37 height 7
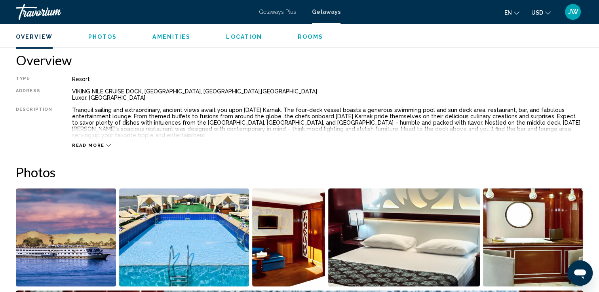
scroll to position [253, 0]
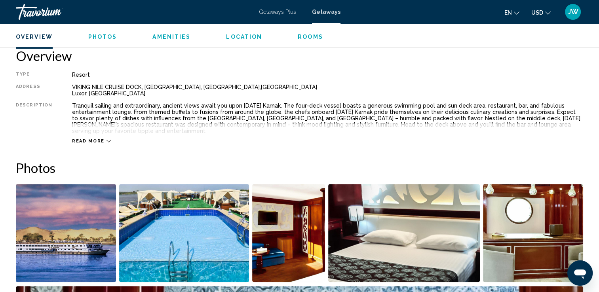
click at [86, 139] on span "Read more" at bounding box center [88, 141] width 32 height 5
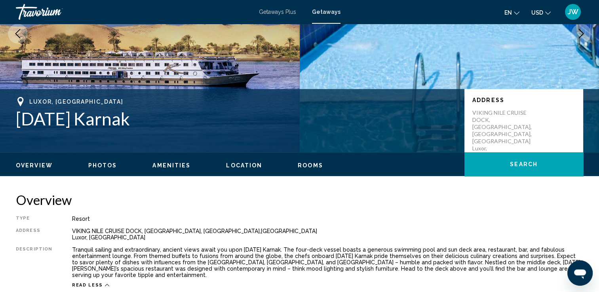
scroll to position [113, 0]
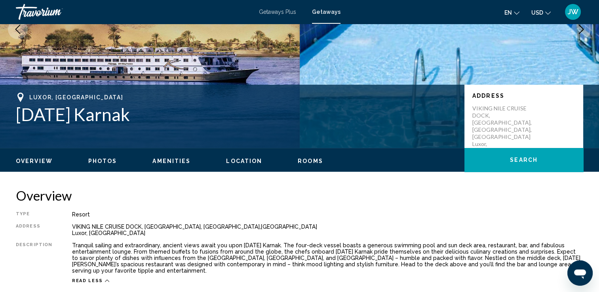
click at [18, 31] on icon "Previous image" at bounding box center [18, 30] width 10 height 10
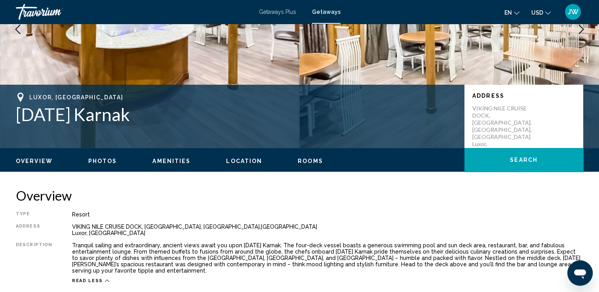
scroll to position [0, 0]
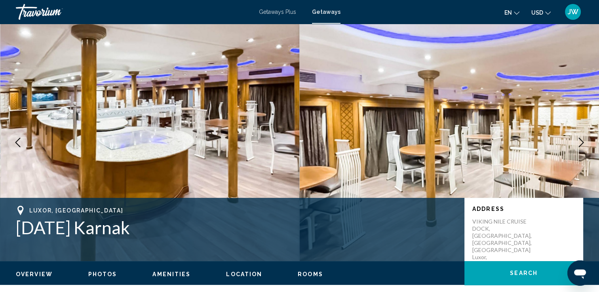
click at [327, 13] on span "Getaways" at bounding box center [326, 12] width 29 height 6
